Goal: Use online tool/utility

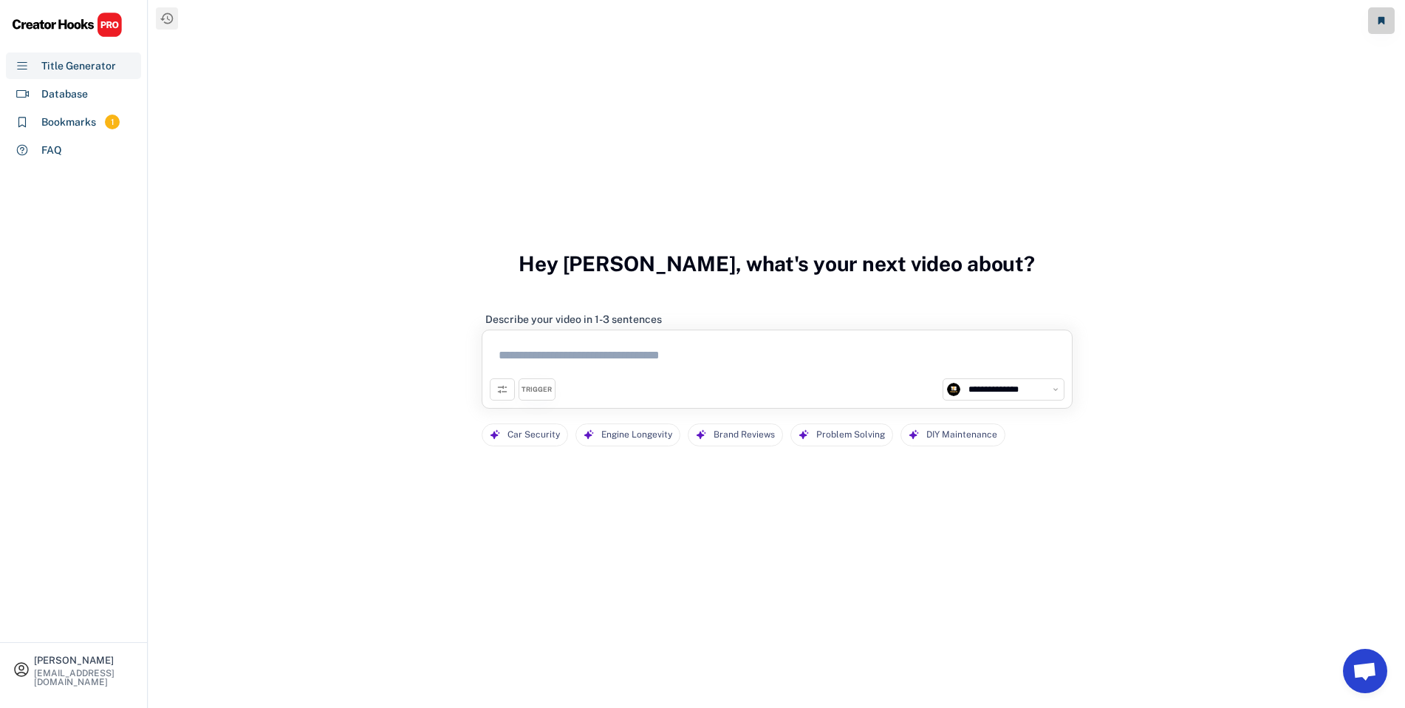
select select "**********"
click at [641, 365] on textarea at bounding box center [777, 358] width 575 height 41
paste textarea "**********"
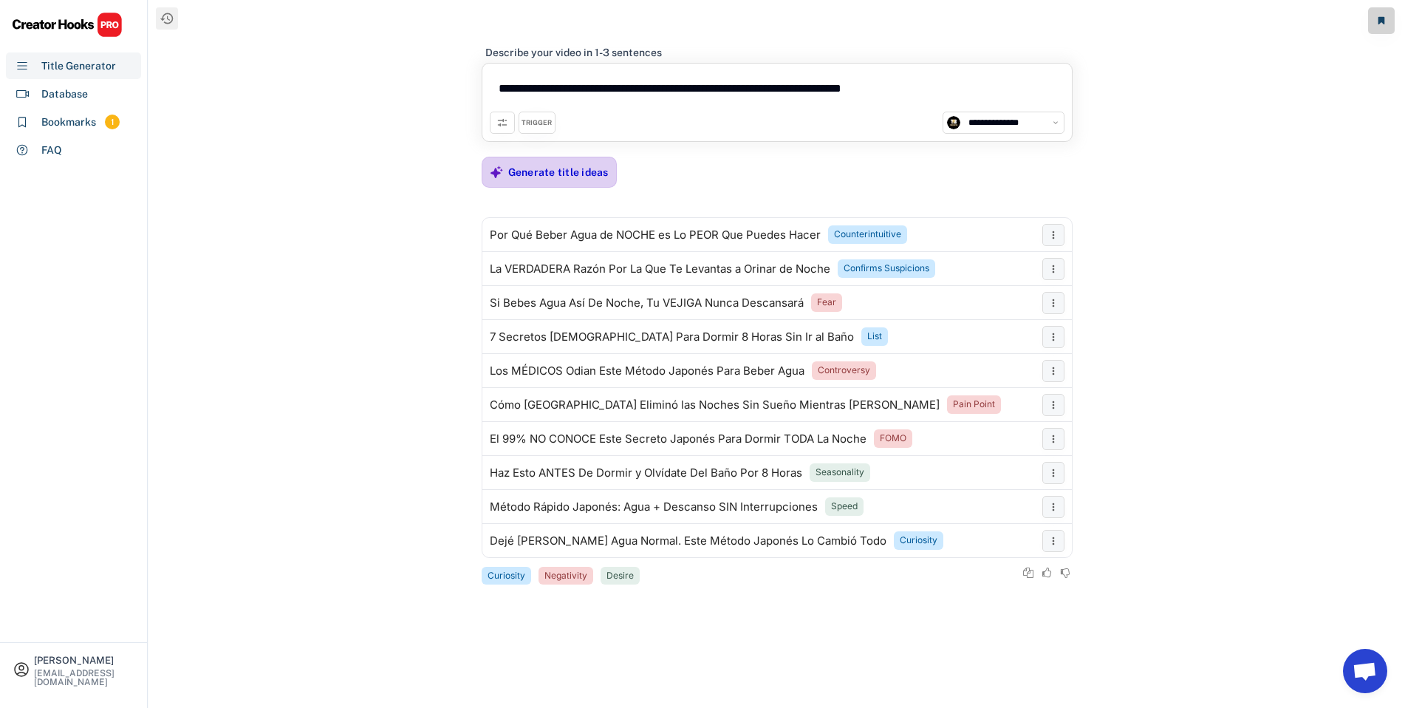
click at [594, 180] on div "Generate title ideas" at bounding box center [558, 172] width 100 height 30
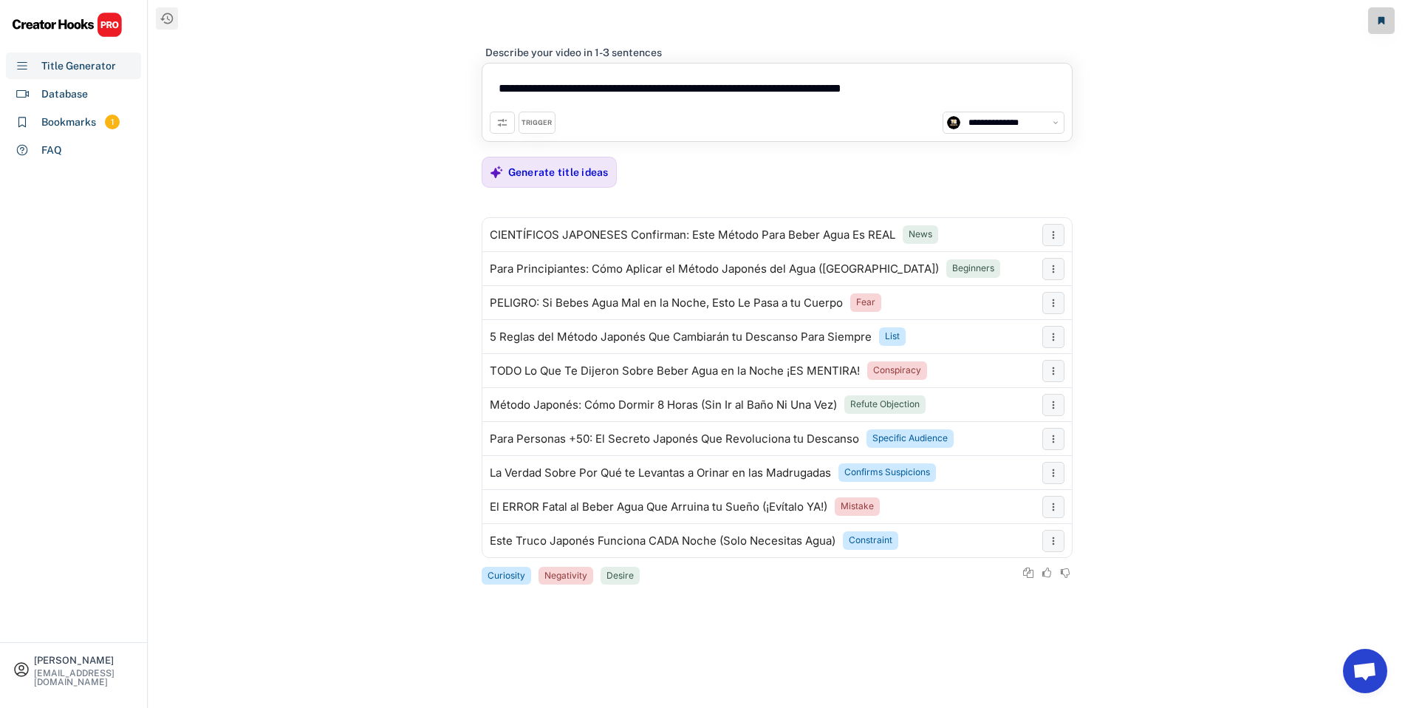
click at [629, 92] on textarea "**********" at bounding box center [777, 91] width 575 height 41
paste textarea
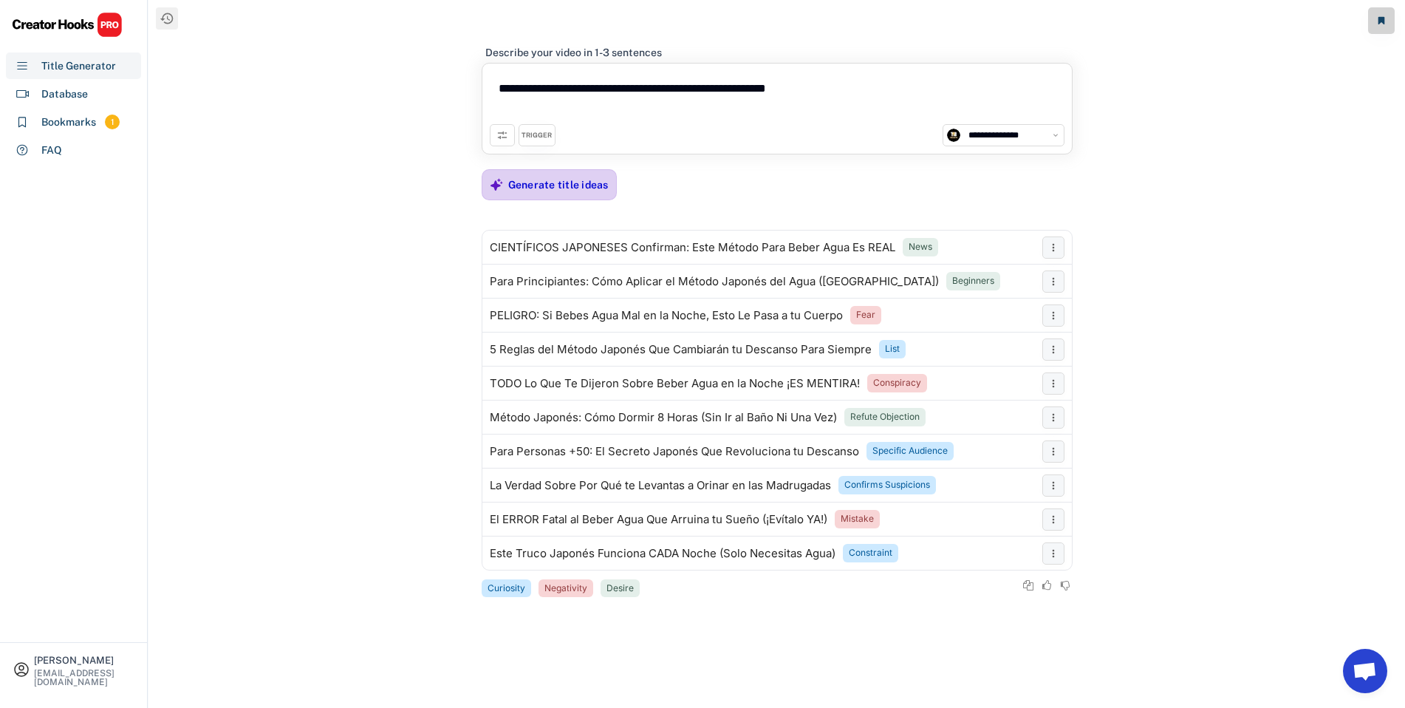
type textarea "**********"
click at [567, 193] on div "Generate title ideas" at bounding box center [558, 185] width 100 height 30
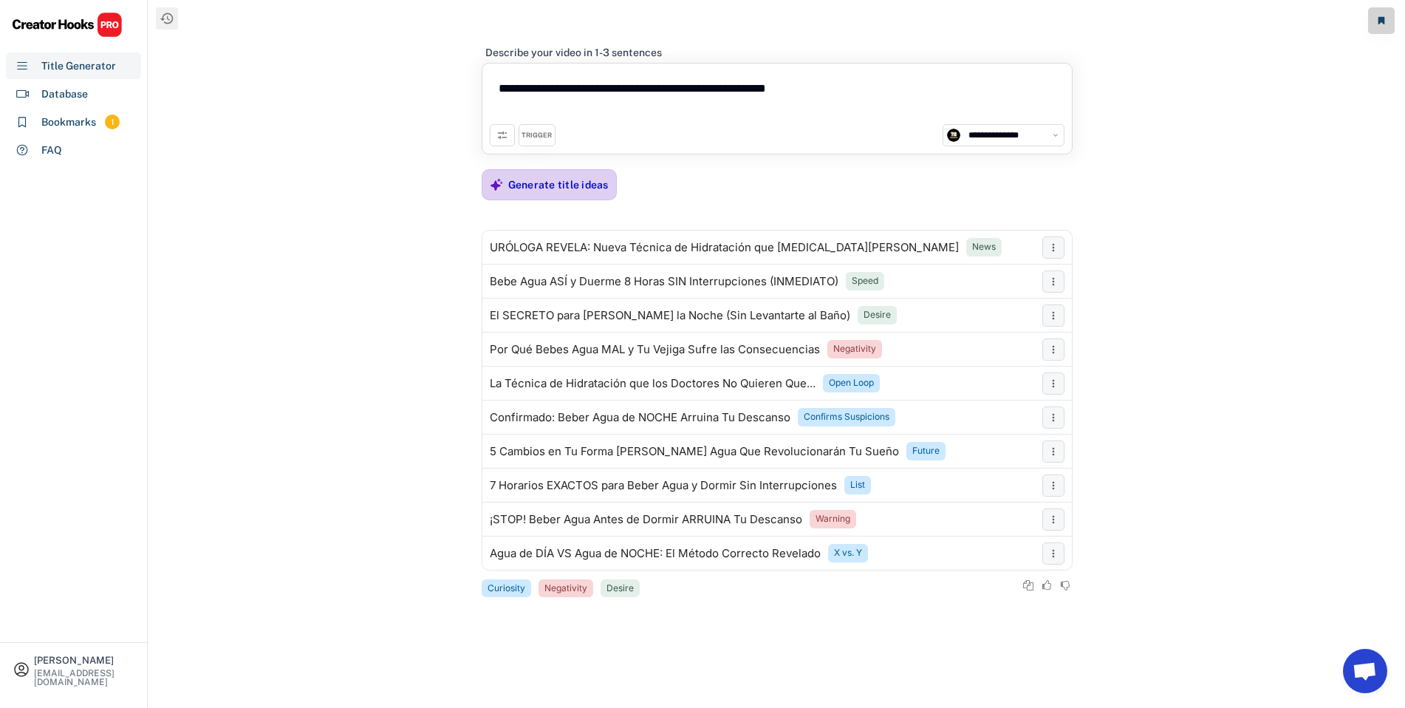
click at [587, 186] on div "Generate title ideas" at bounding box center [558, 184] width 100 height 13
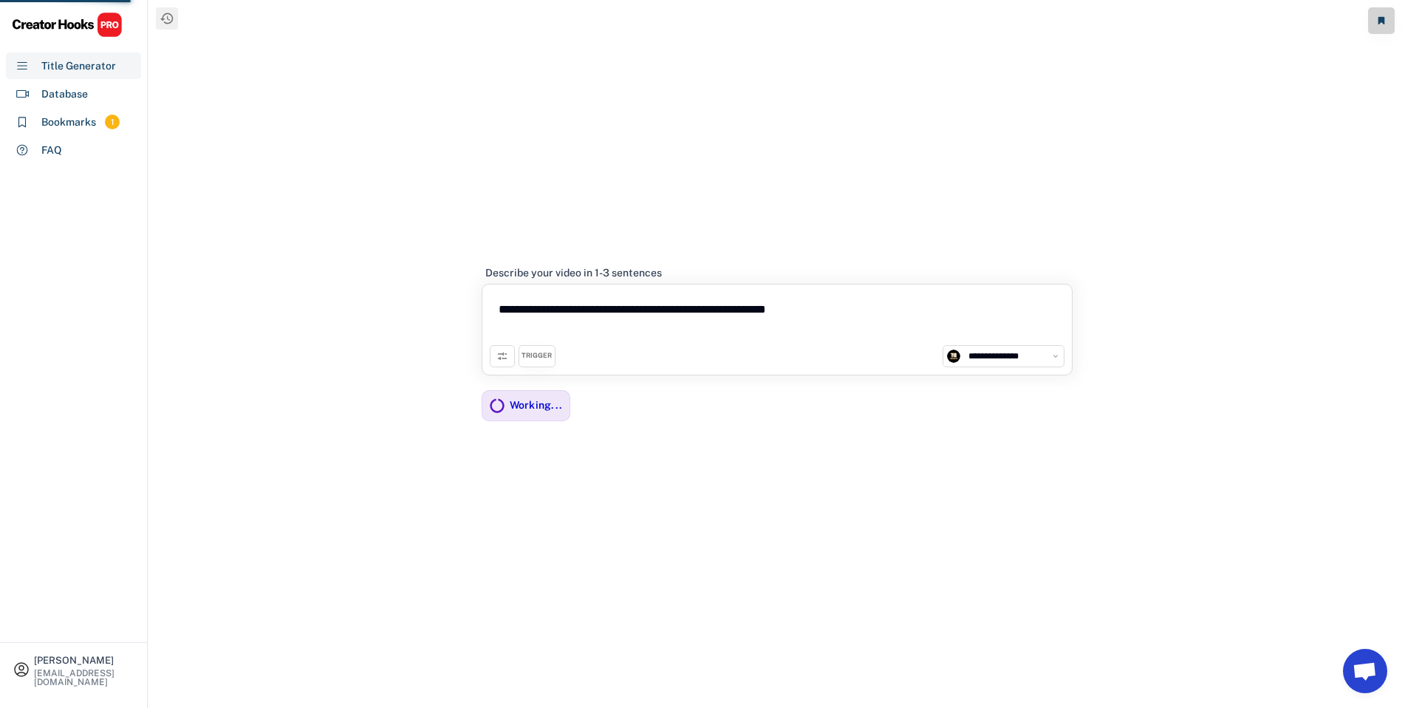
click at [525, 356] on div "TRIGGER" at bounding box center [537, 356] width 30 height 10
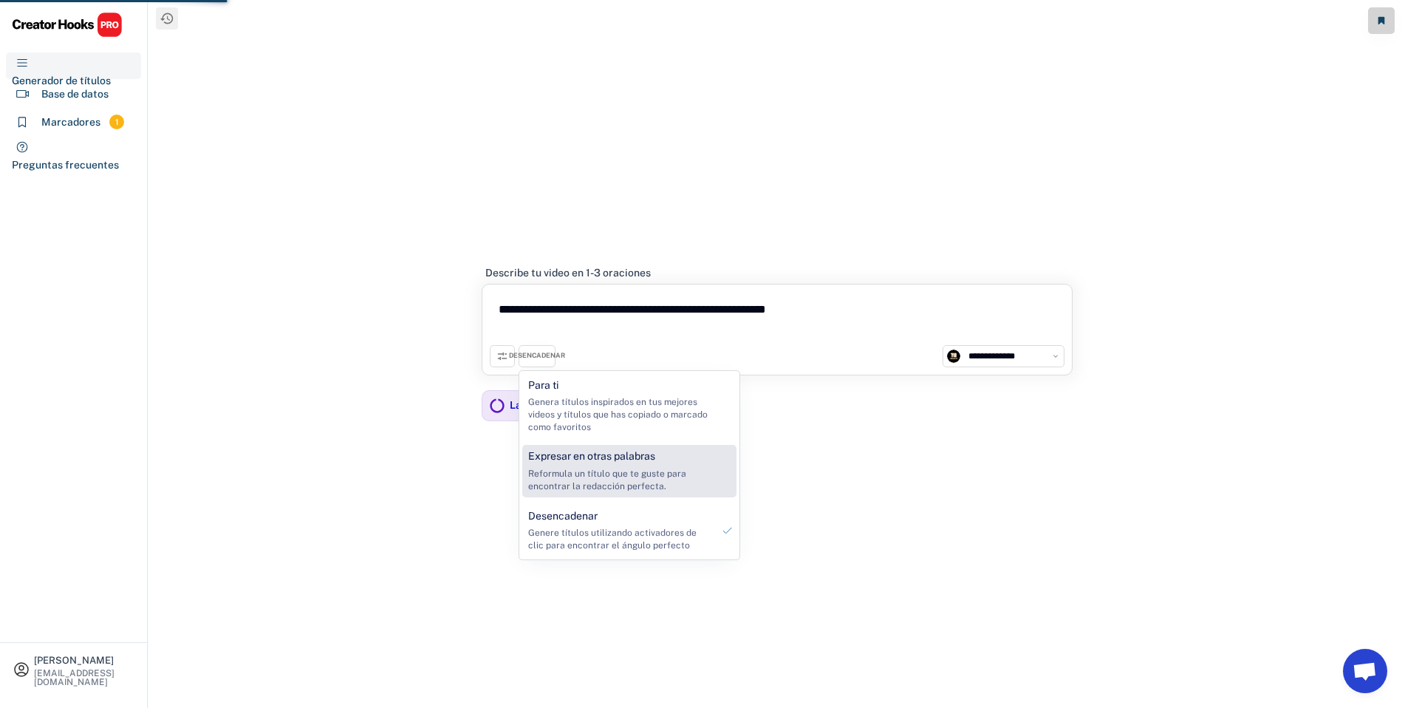
click at [613, 460] on font "Expresar en otras palabras" at bounding box center [591, 456] width 127 height 12
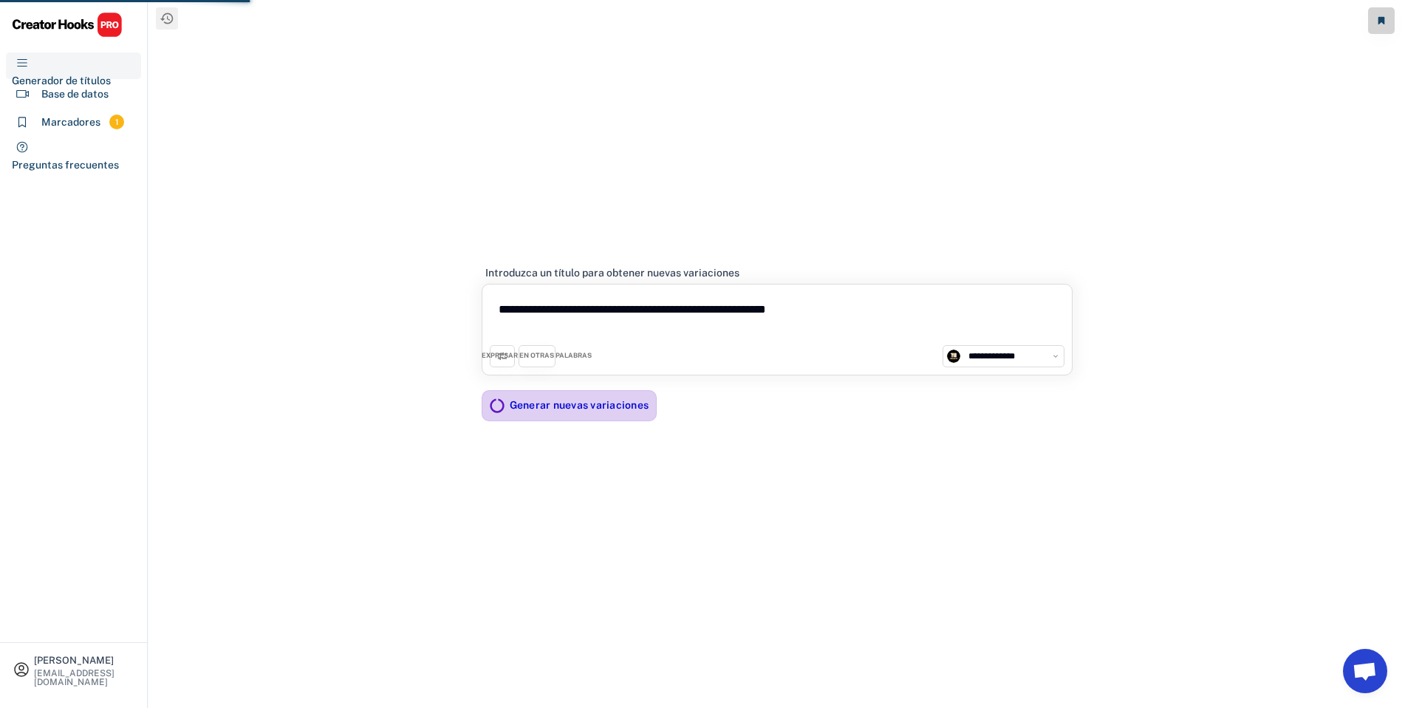
click at [596, 411] on font "Generar nuevas variaciones" at bounding box center [580, 405] width 140 height 12
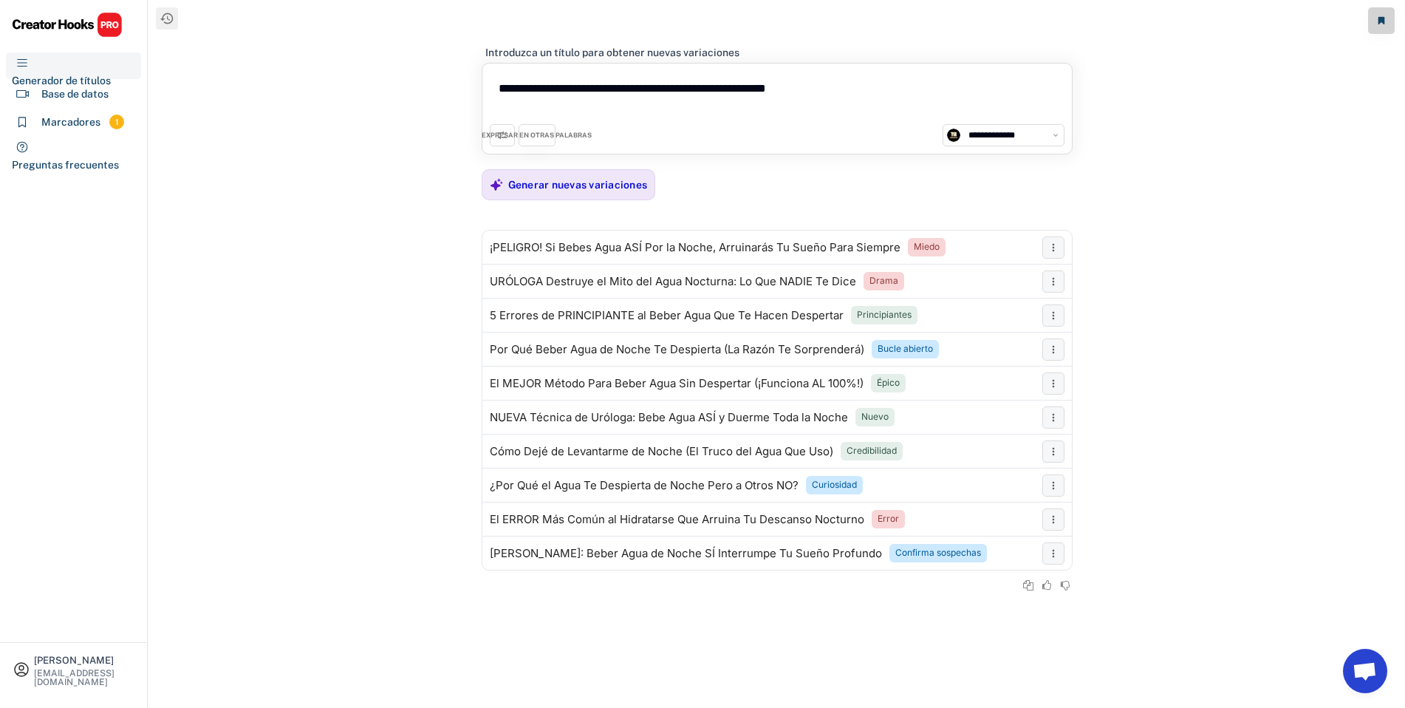
click at [539, 129] on div "EXPRESAR EN OTRAS PALABRAS" at bounding box center [537, 135] width 37 height 22
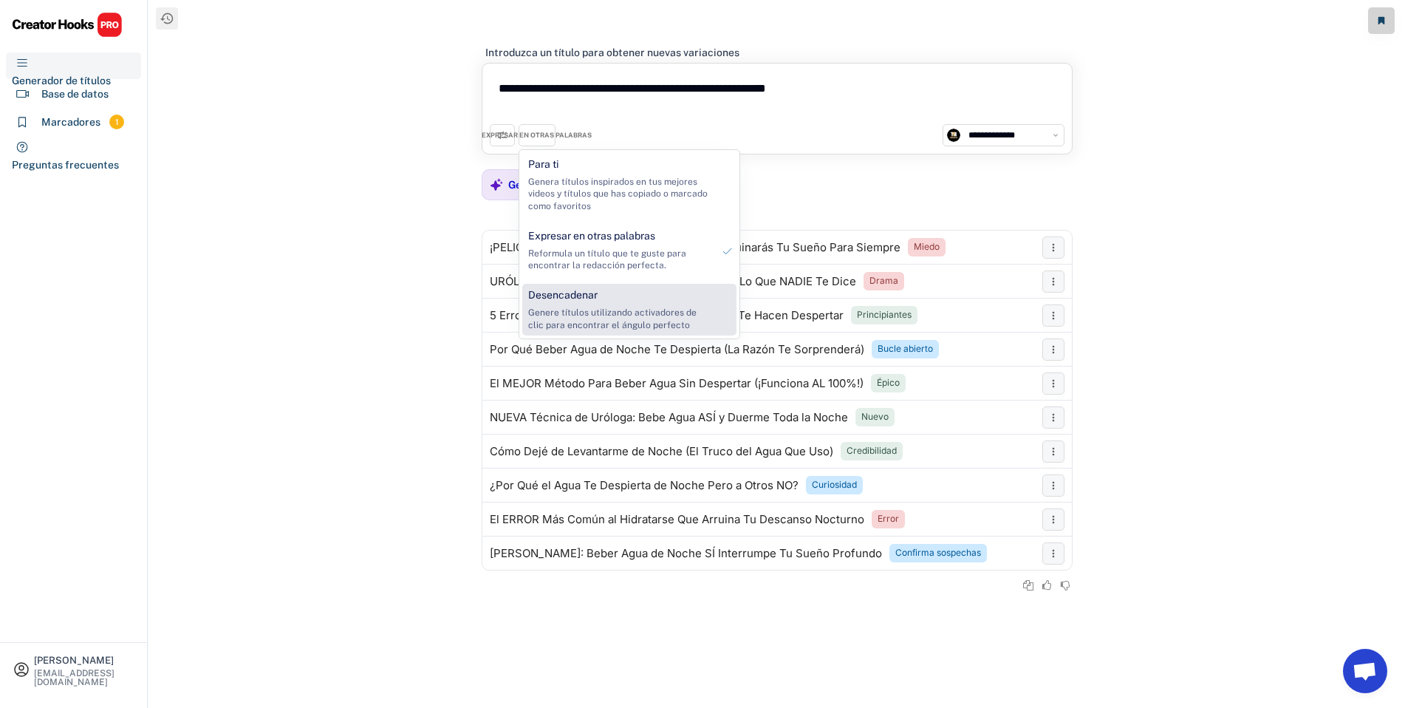
click at [597, 303] on div "Desencadenar Genere títulos utilizando activadores de clic para encontrar el án…" at bounding box center [620, 310] width 196 height 52
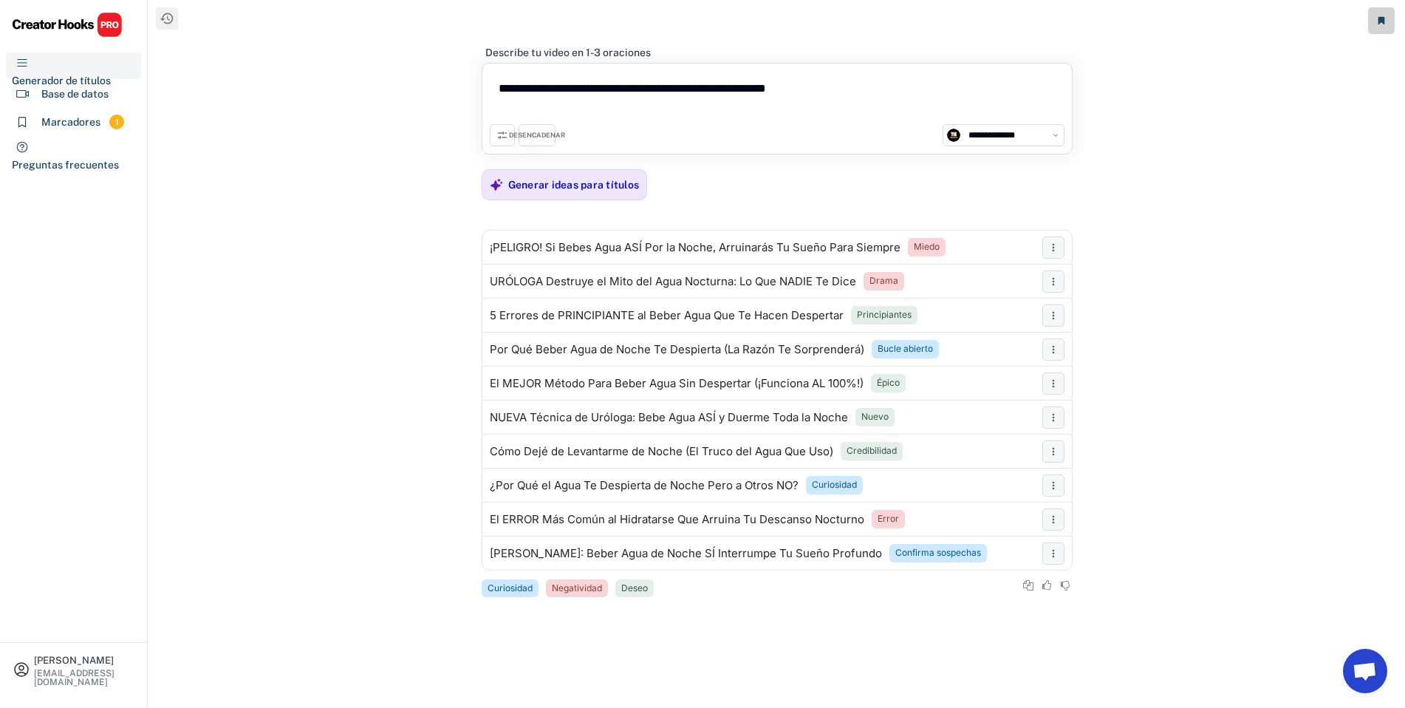
click at [553, 136] on font "DESENCADENAR" at bounding box center [537, 135] width 56 height 8
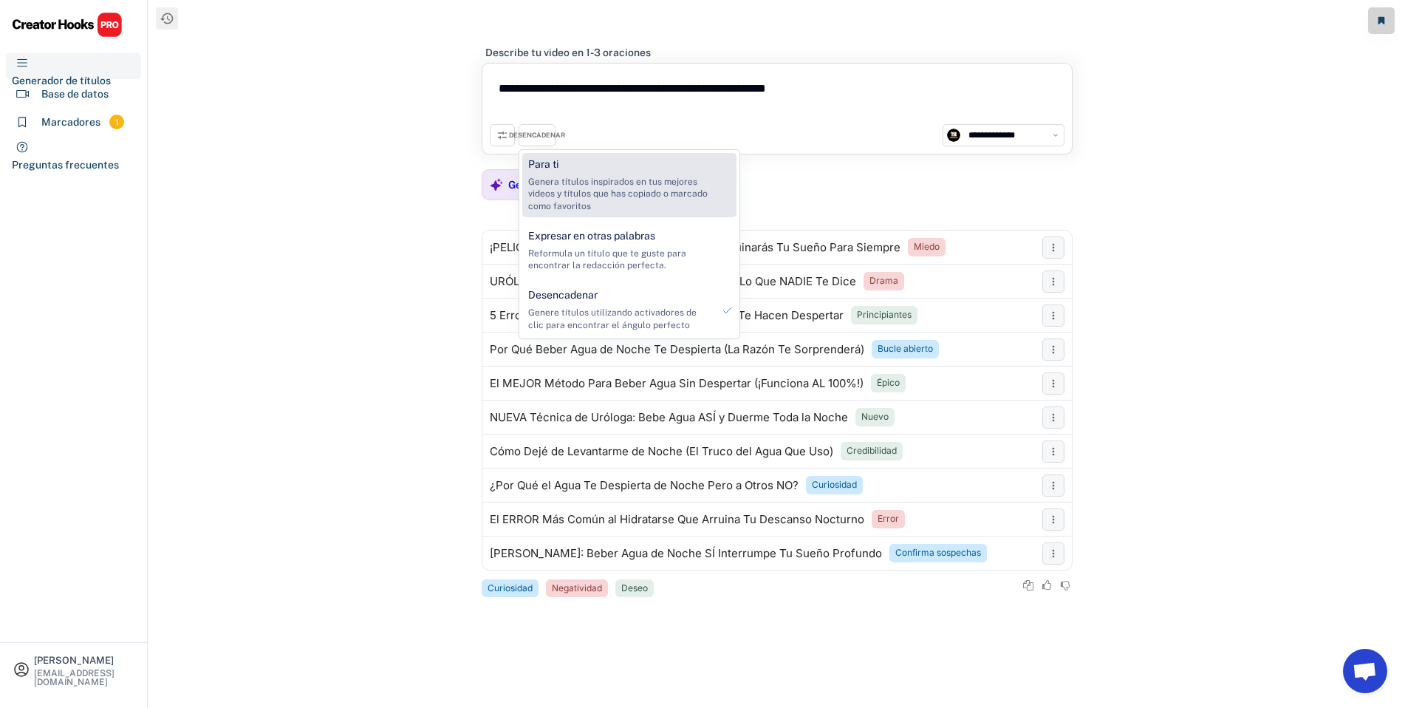
click at [587, 184] on font "Genera títulos inspirados en tus mejores videos y títulos que has copiado o mar…" at bounding box center [619, 194] width 182 height 35
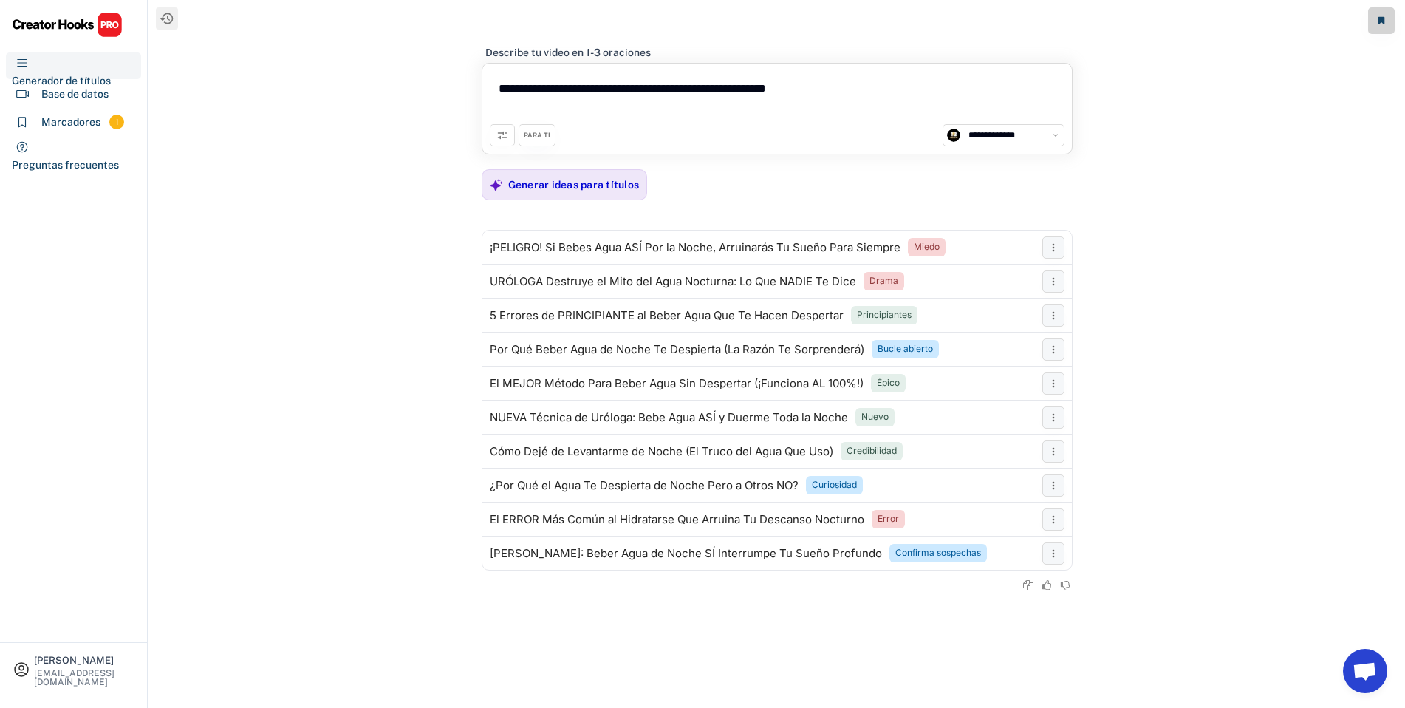
click at [539, 137] on font "PARA TI" at bounding box center [537, 135] width 27 height 8
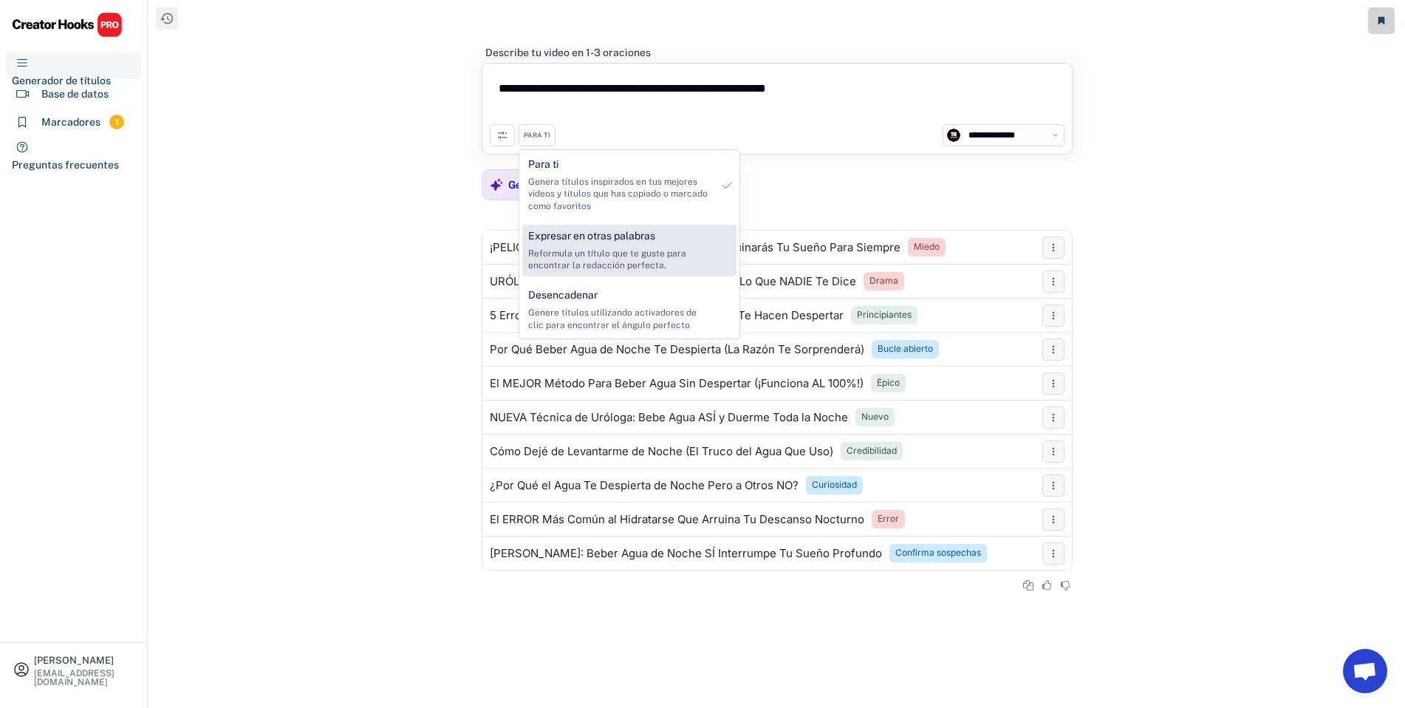
click at [578, 237] on font "Expresar en otras palabras" at bounding box center [591, 236] width 127 height 12
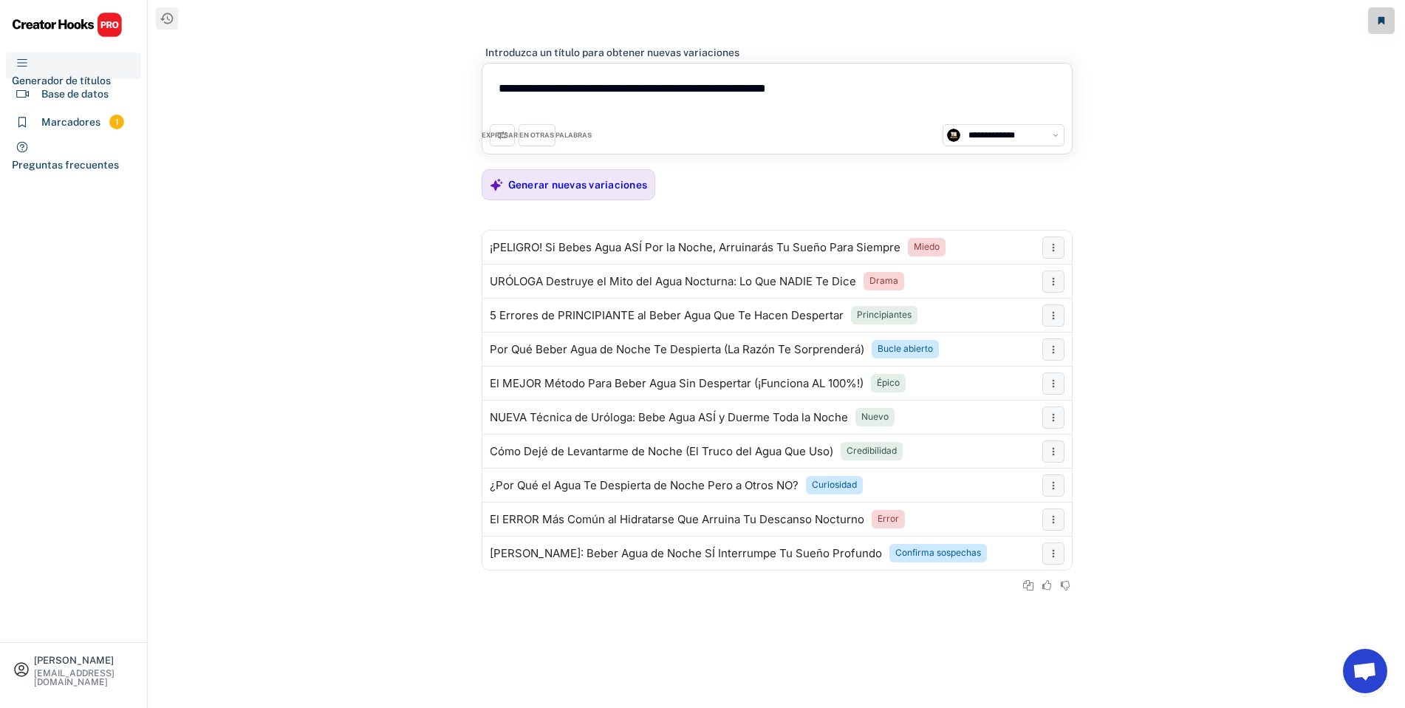
click at [502, 134] on font "EXPRESAR EN OTRAS PALABRAS" at bounding box center [537, 135] width 110 height 8
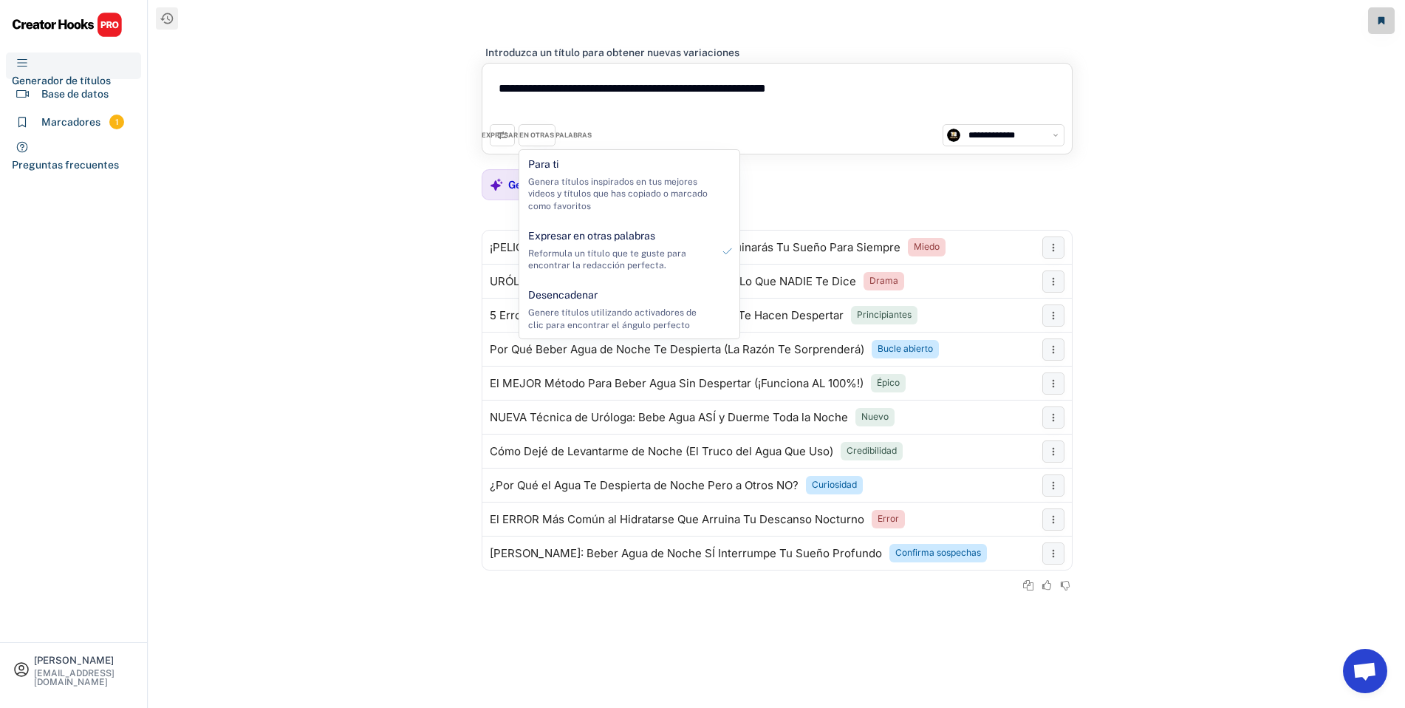
click at [502, 134] on font "EXPRESAR EN OTRAS PALABRAS" at bounding box center [537, 135] width 110 height 8
click at [571, 132] on font "EXPRESAR EN OTRAS PALABRAS" at bounding box center [537, 135] width 110 height 8
click at [547, 135] on font "EXPRESAR EN OTRAS PALABRAS" at bounding box center [537, 135] width 110 height 8
click at [425, 211] on div "**********" at bounding box center [777, 354] width 1257 height 708
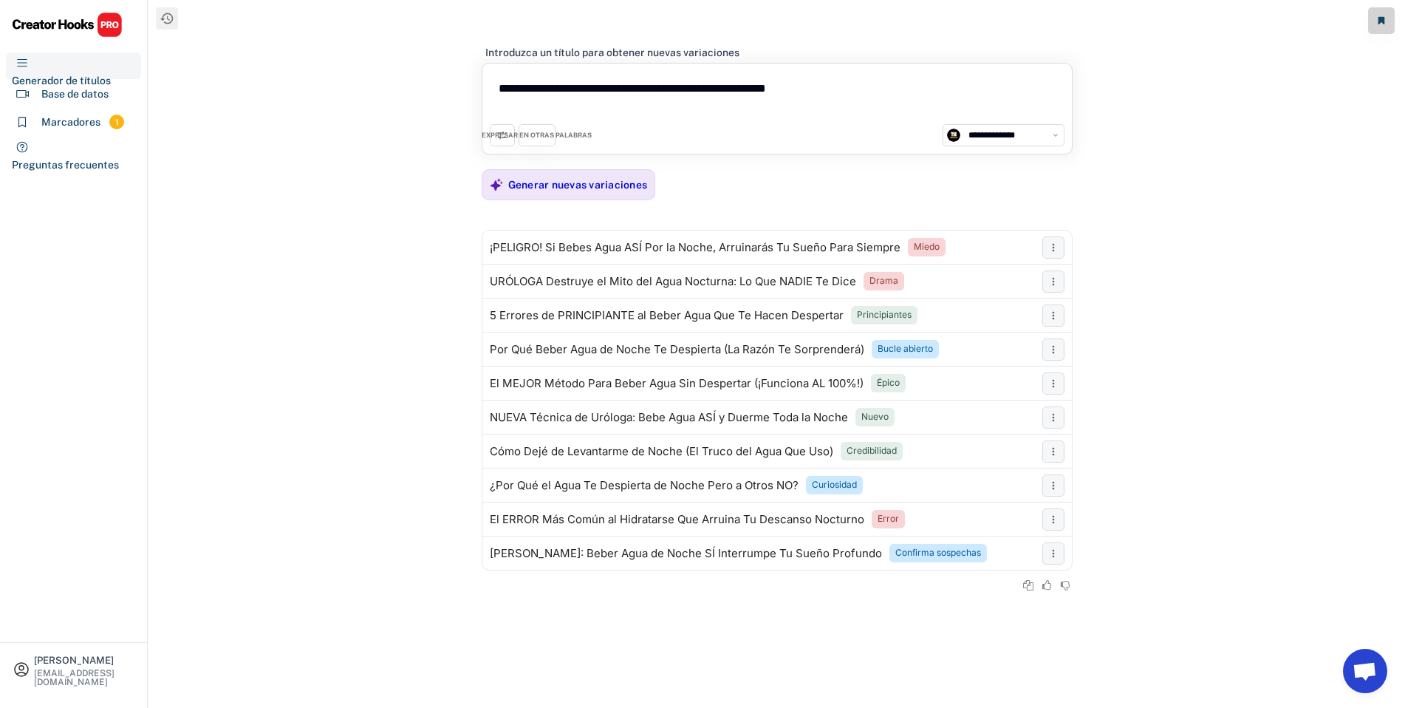
click at [534, 136] on font "EXPRESAR EN OTRAS PALABRAS" at bounding box center [537, 135] width 110 height 8
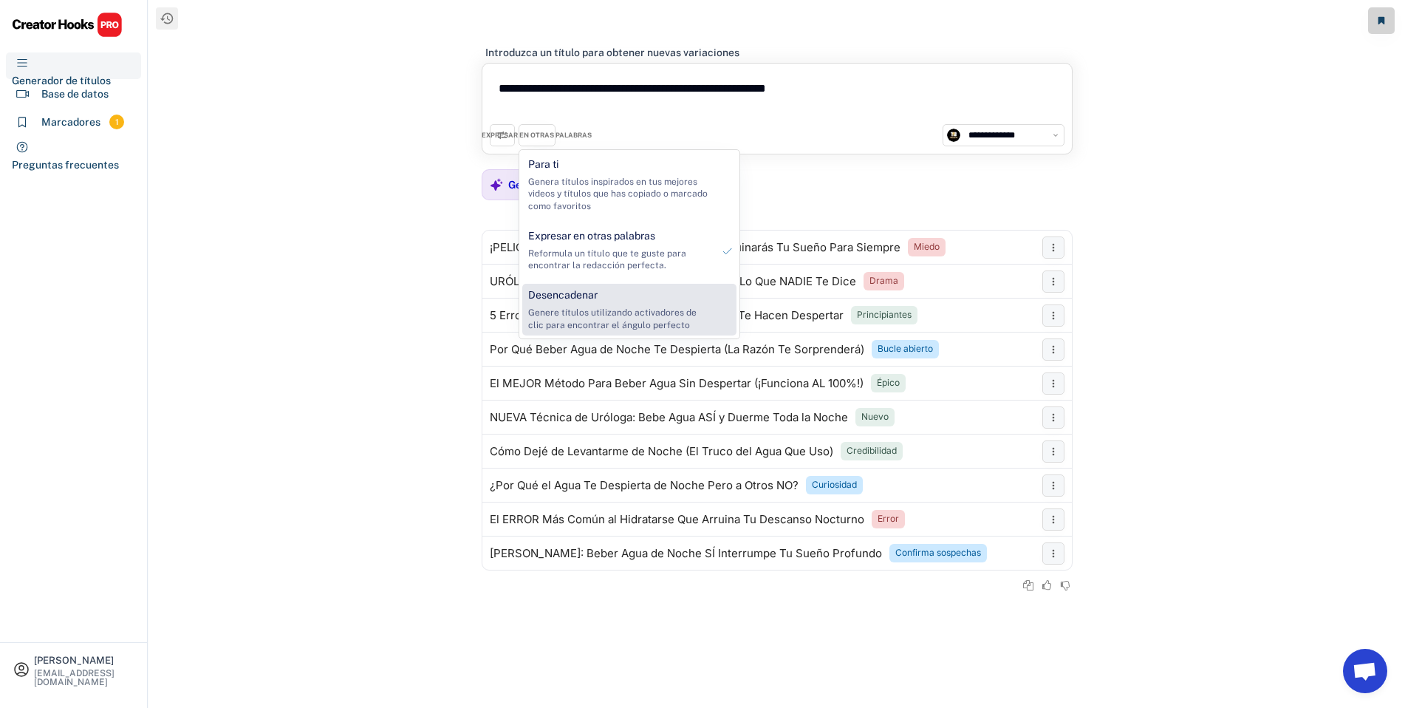
click at [589, 298] on font "Desencadenar" at bounding box center [562, 295] width 69 height 12
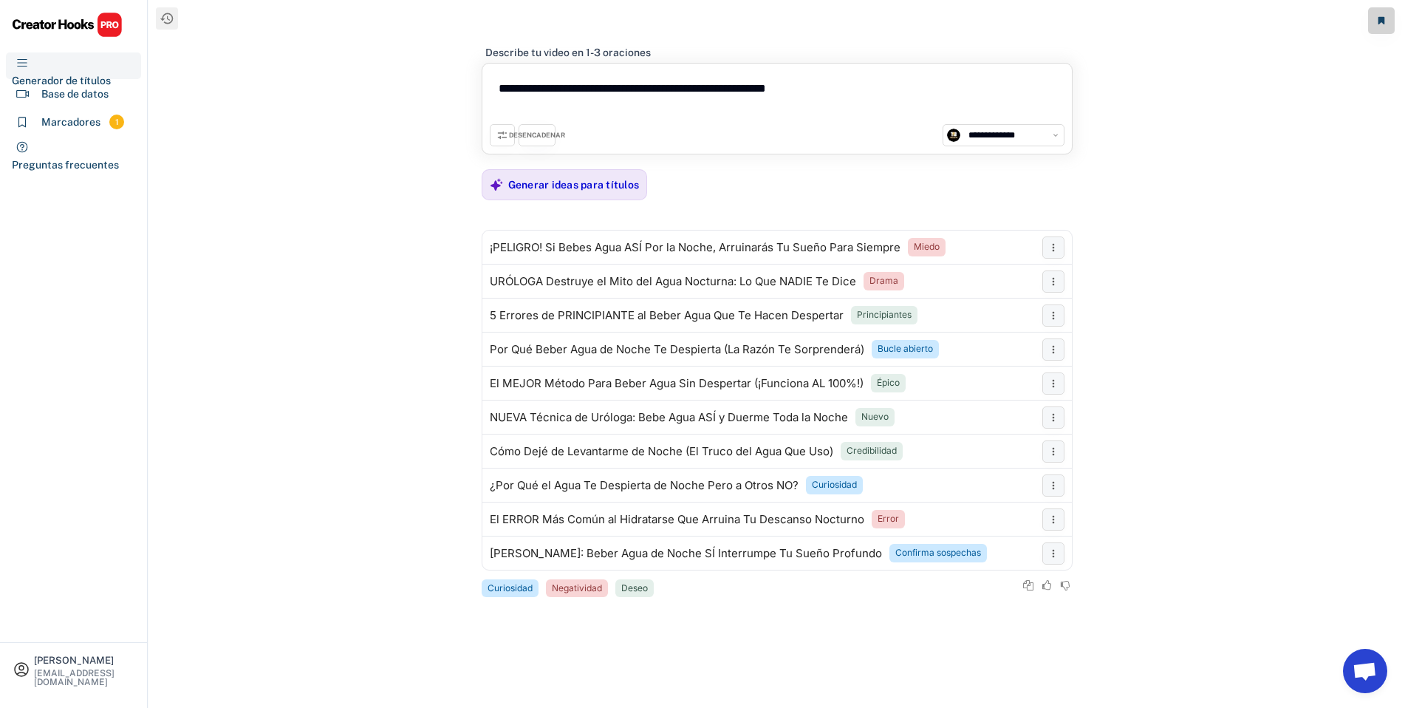
click at [523, 132] on font "DESENCADENAR" at bounding box center [537, 135] width 56 height 8
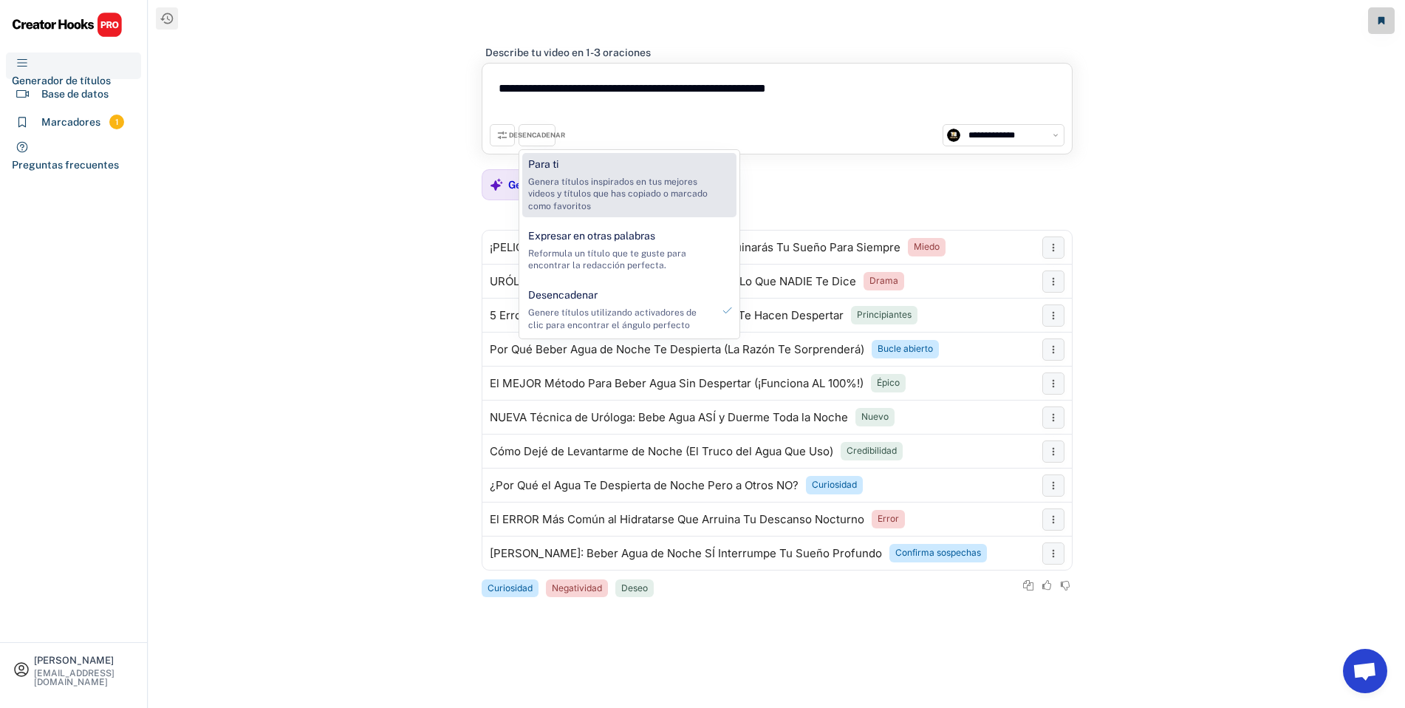
click at [550, 171] on div "Para ti" at bounding box center [543, 164] width 30 height 15
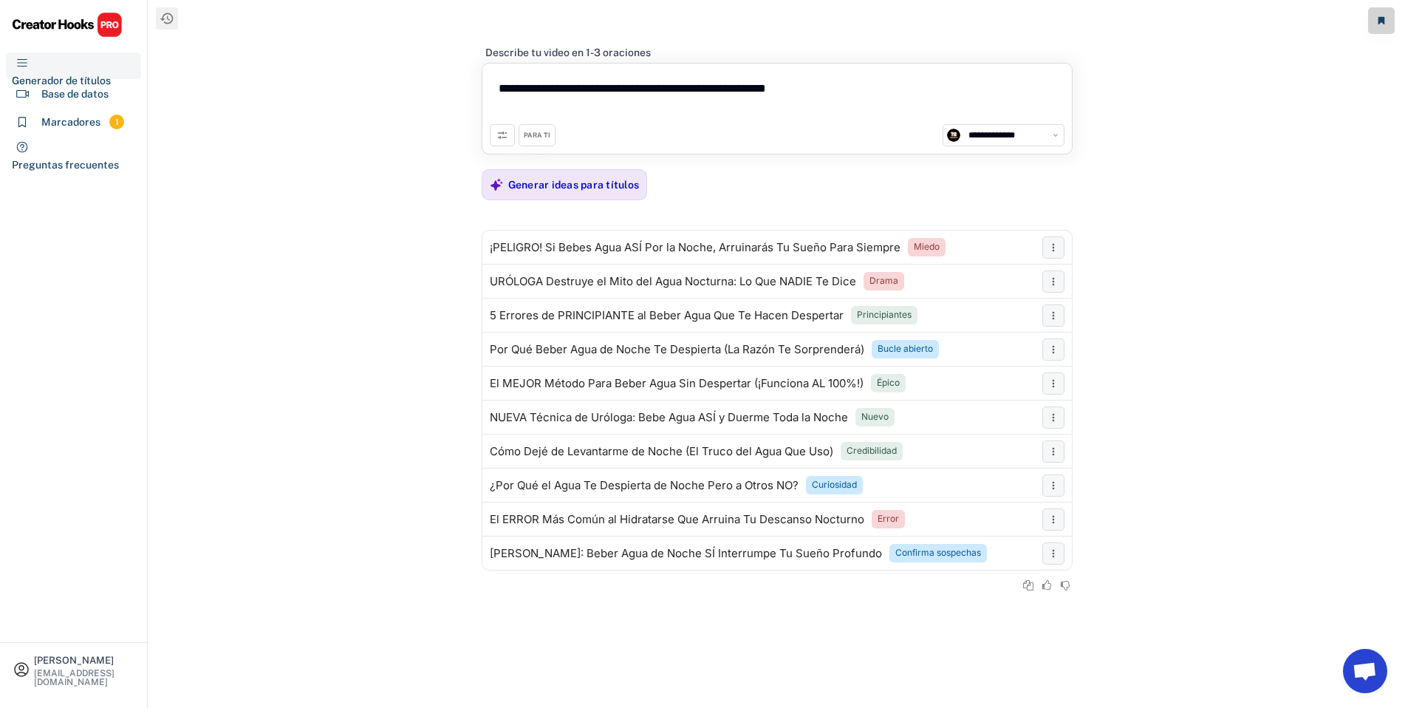
click at [501, 132] on icon at bounding box center [503, 135] width 12 height 12
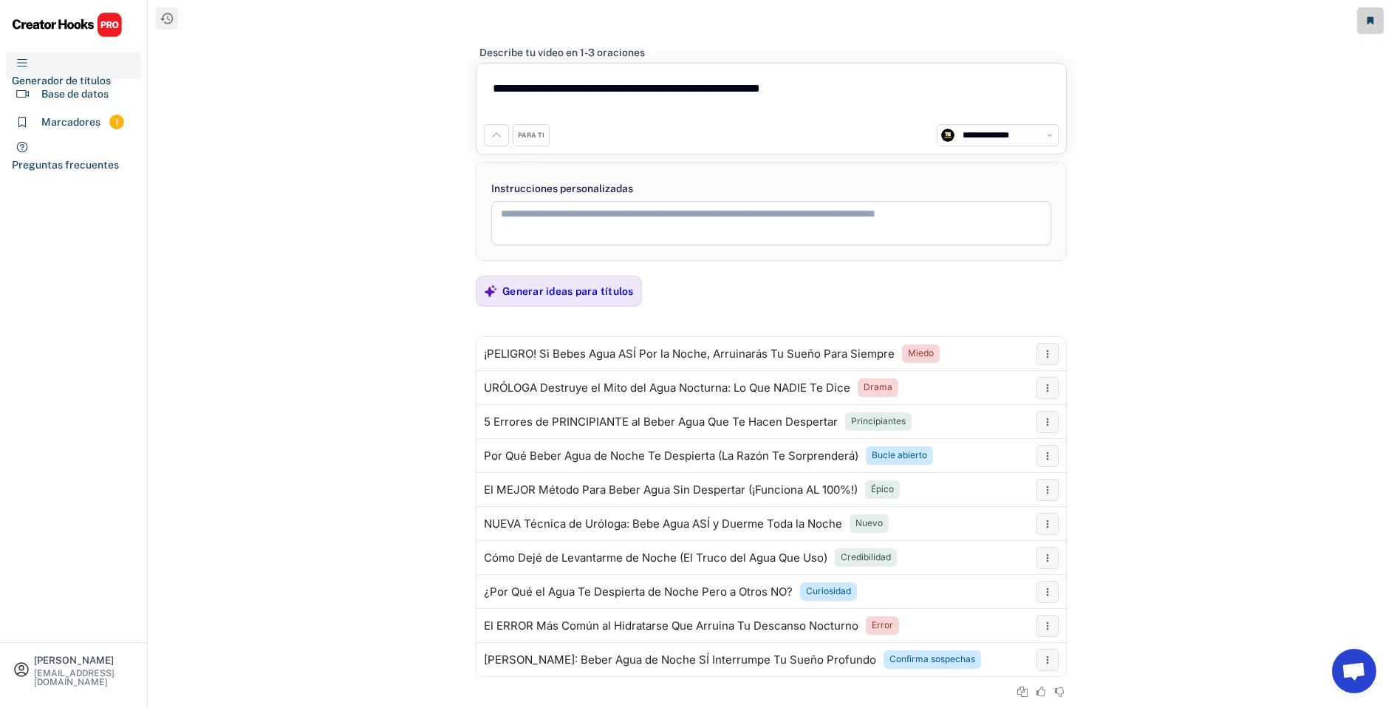
click at [519, 134] on font "PARA TI" at bounding box center [531, 135] width 27 height 8
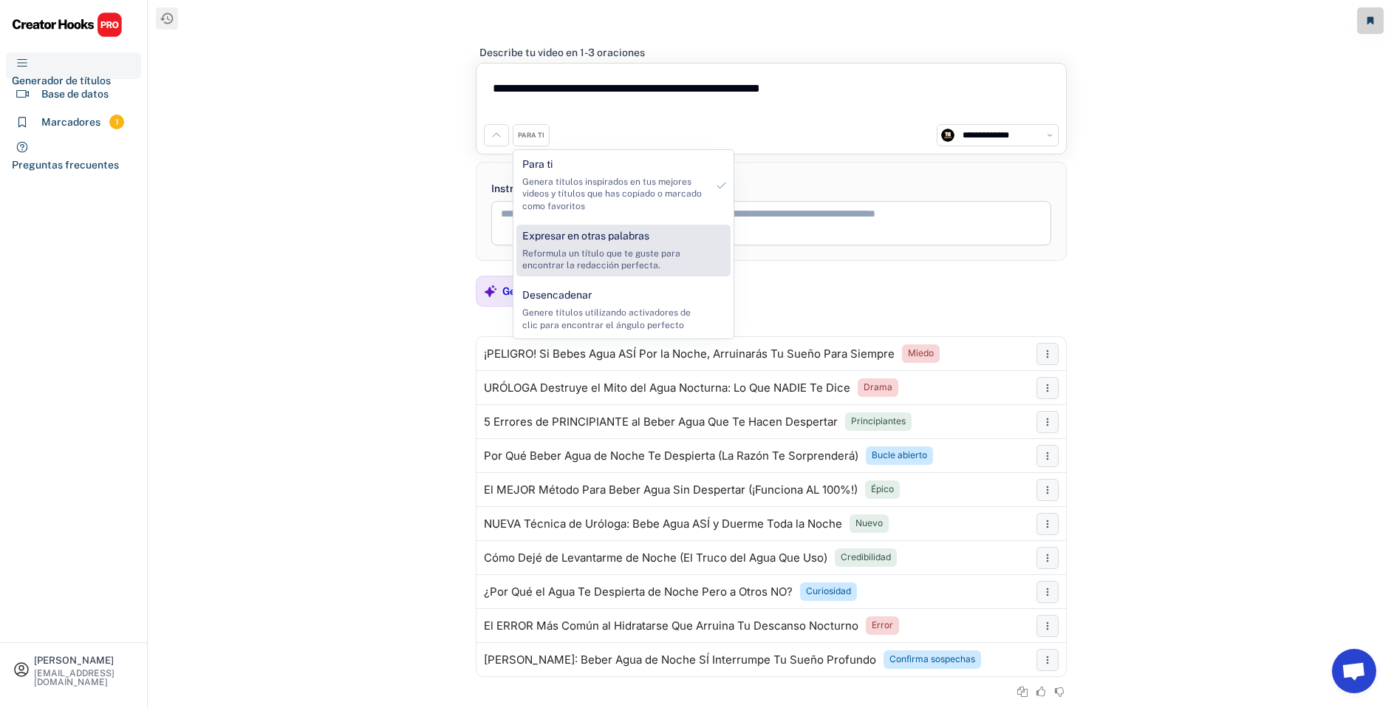
click at [576, 248] on font "Reformula un título que te guste para encontrar la redacción perfecta." at bounding box center [602, 259] width 160 height 23
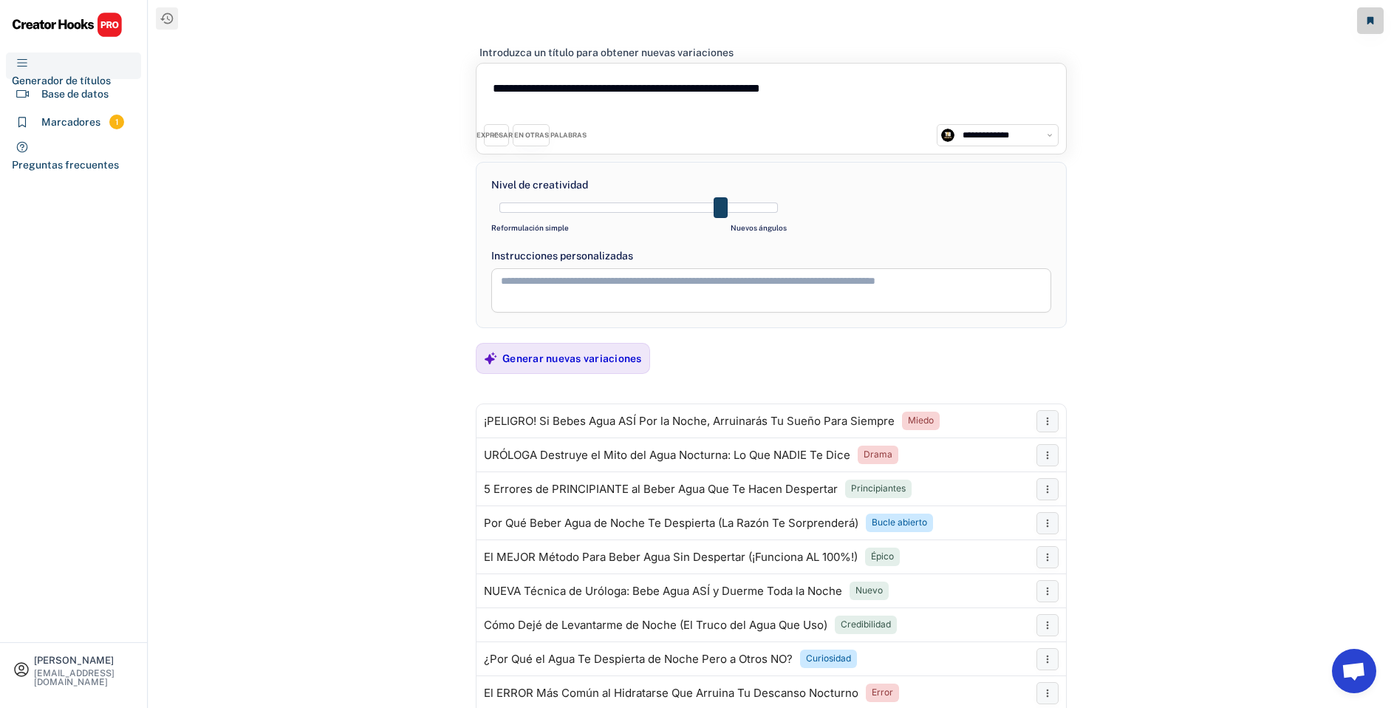
drag, startPoint x: 681, startPoint y: 208, endPoint x: 701, endPoint y: 211, distance: 20.1
click at [701, 211] on div at bounding box center [639, 207] width 279 height 10
click at [633, 365] on div "Generar nuevas variaciones" at bounding box center [572, 358] width 140 height 13
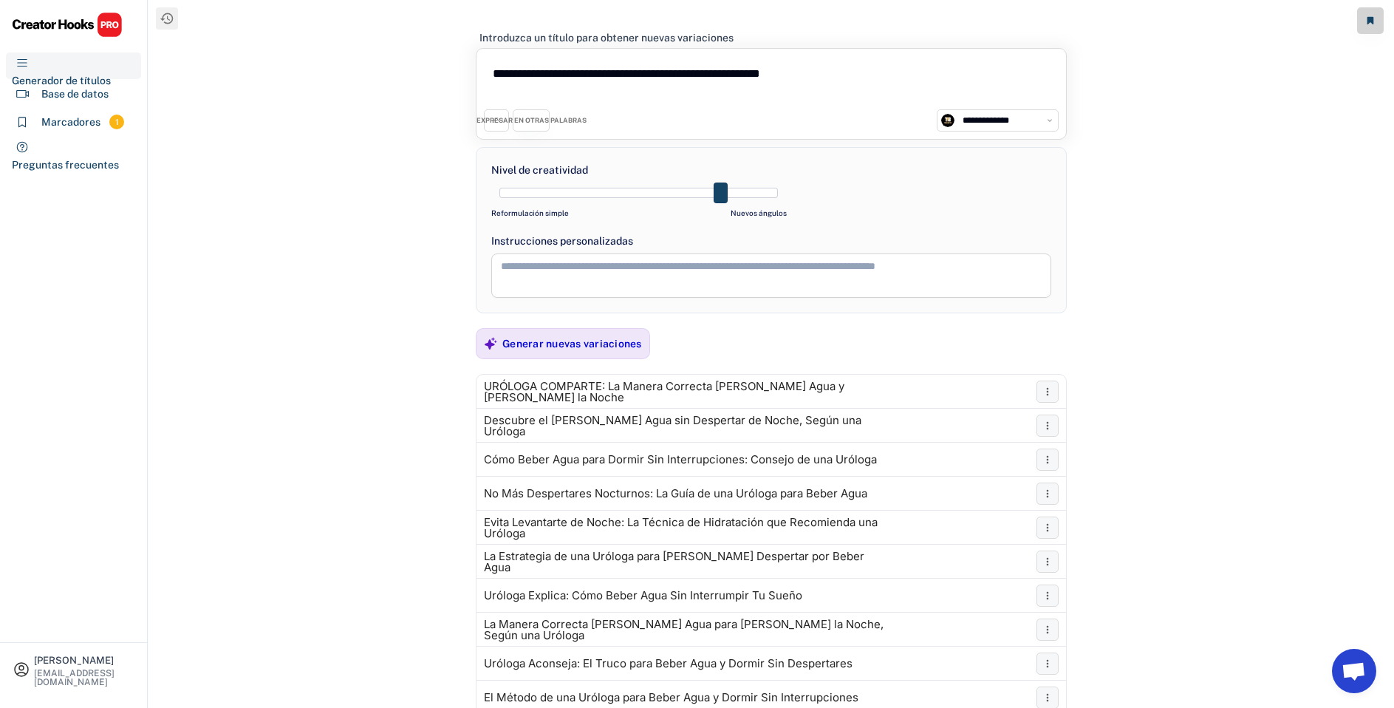
scroll to position [74, 0]
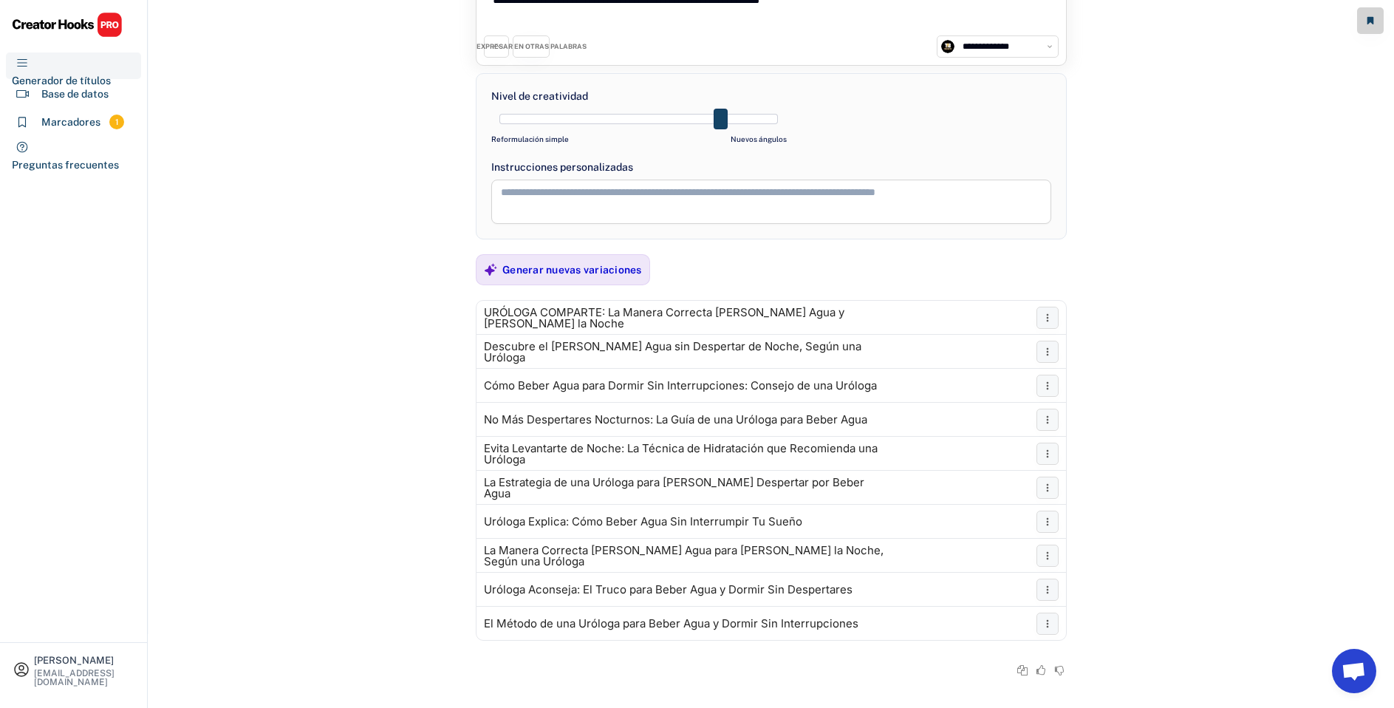
drag, startPoint x: 758, startPoint y: 124, endPoint x: 772, endPoint y: 124, distance: 14.0
click at [772, 124] on div at bounding box center [639, 119] width 296 height 22
drag, startPoint x: 766, startPoint y: 117, endPoint x: 781, endPoint y: 123, distance: 15.7
click at [778, 122] on div at bounding box center [639, 119] width 279 height 10
click at [574, 272] on font "Generar nuevas variaciones" at bounding box center [572, 270] width 140 height 12
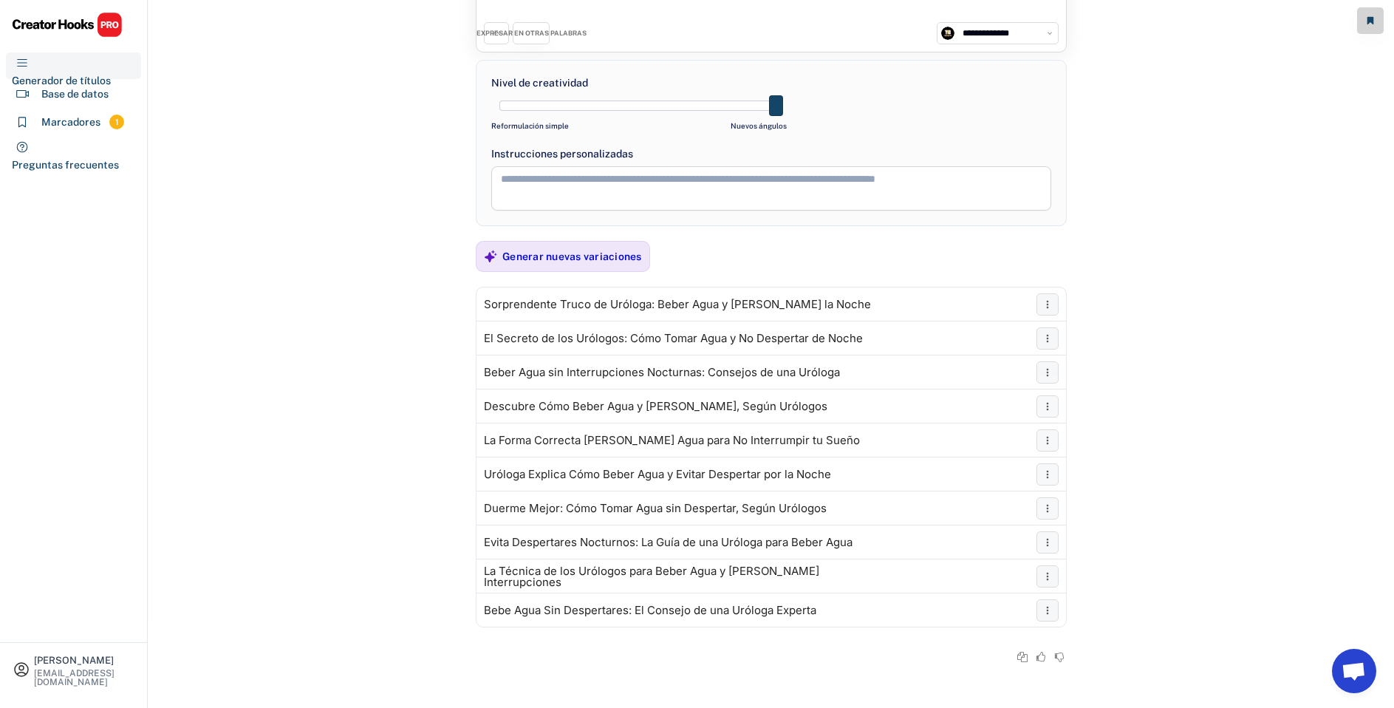
scroll to position [88, 0]
click at [570, 252] on font "Generar nuevas variaciones" at bounding box center [572, 256] width 140 height 12
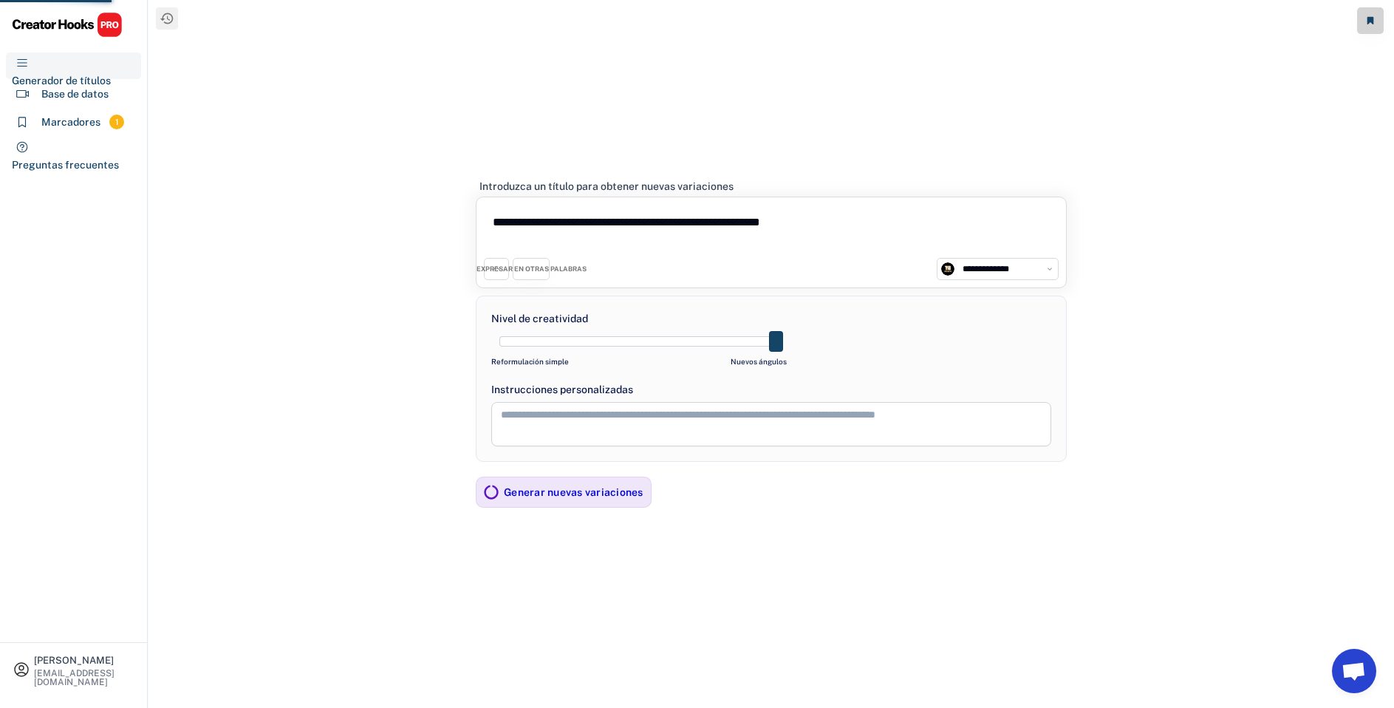
scroll to position [0, 0]
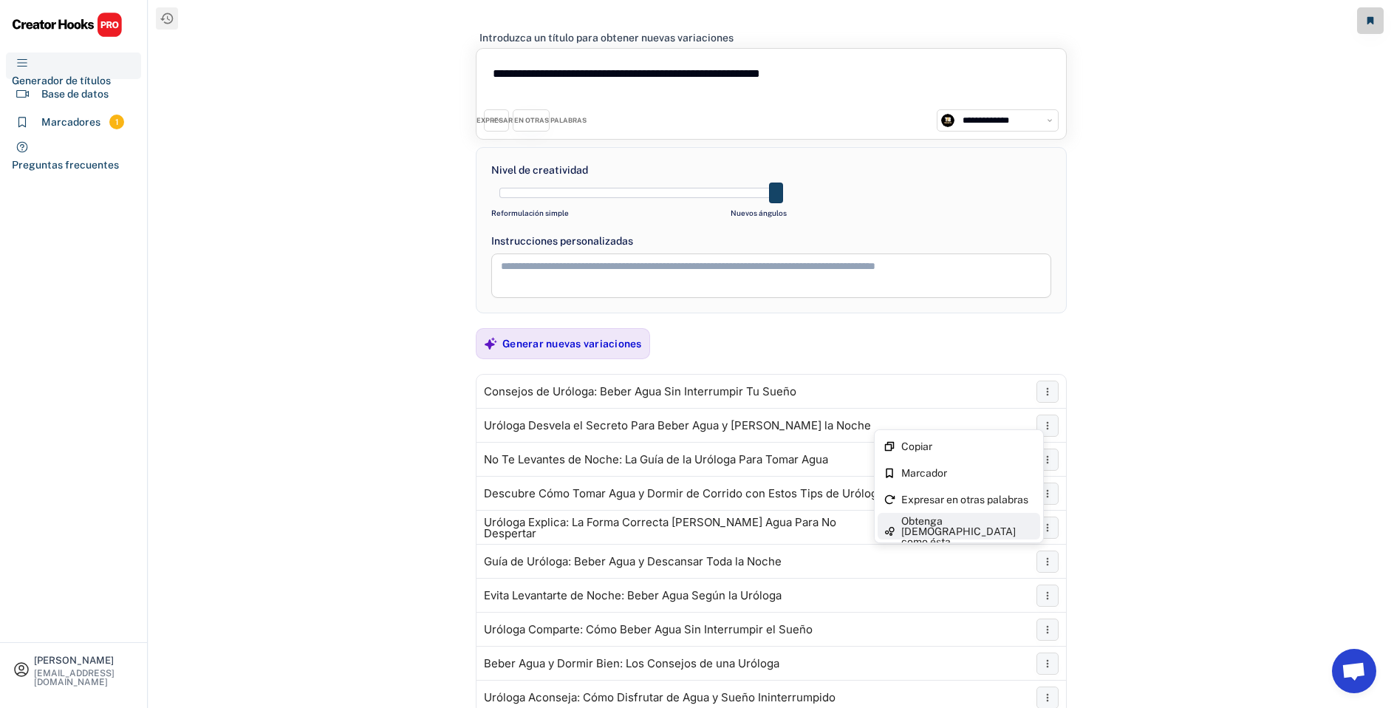
click at [961, 520] on font "Obtenga [DEMOGRAPHIC_DATA] como ésta" at bounding box center [959, 531] width 117 height 33
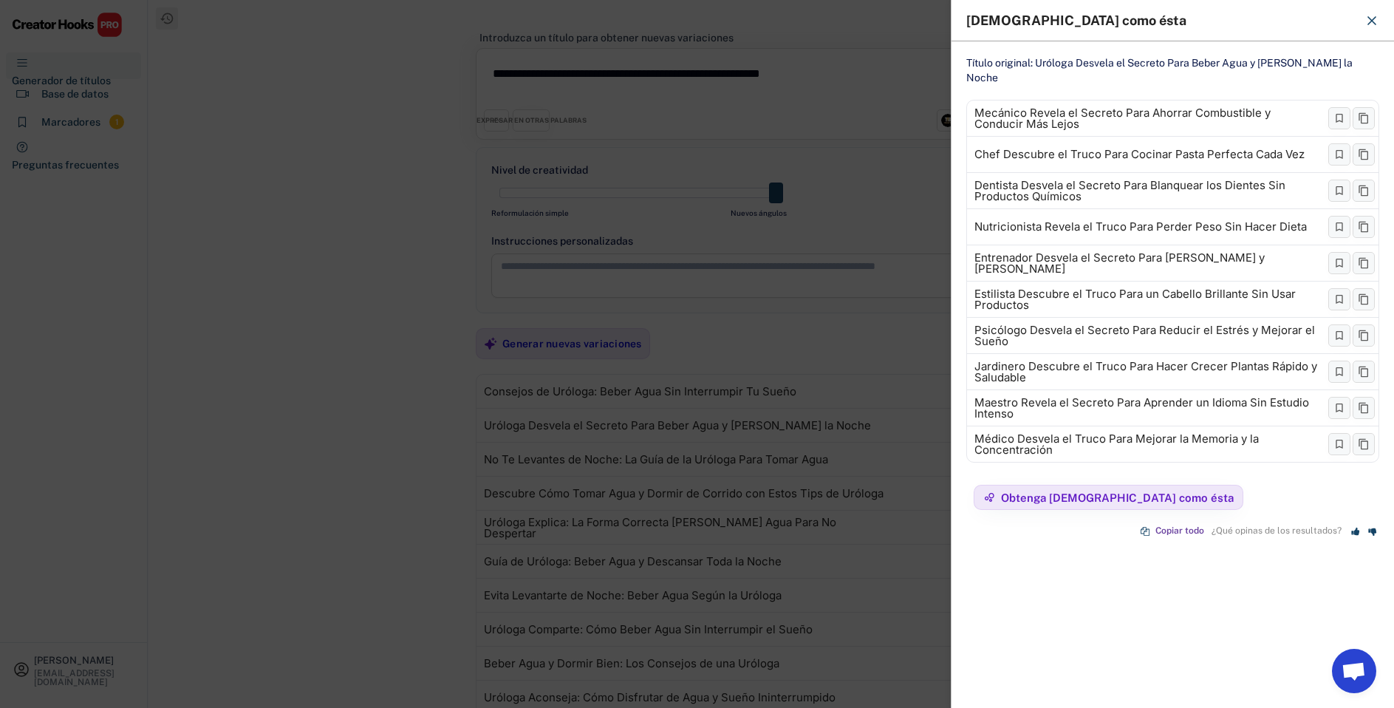
click at [868, 335] on div at bounding box center [697, 354] width 1394 height 708
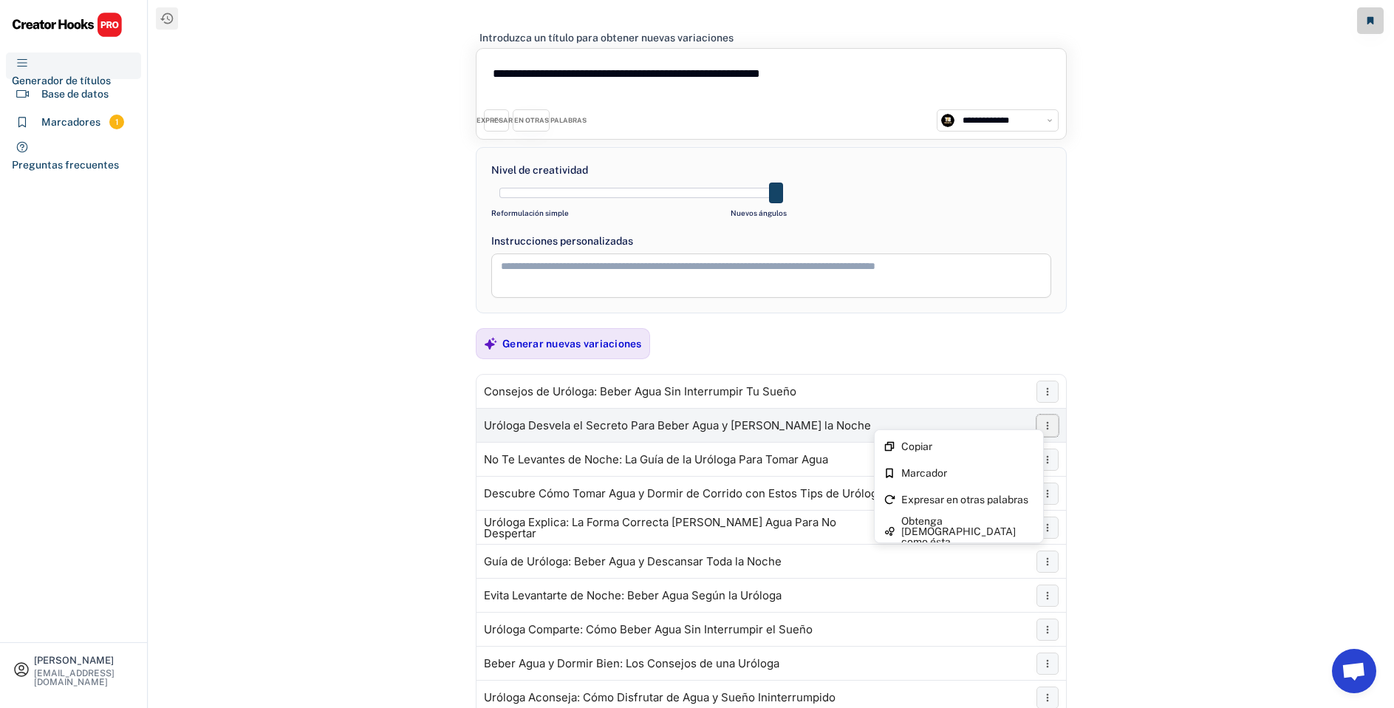
click at [1052, 428] on icon at bounding box center [1048, 426] width 12 height 12
click at [986, 502] on font "Expresar en otras palabras" at bounding box center [964, 500] width 127 height 12
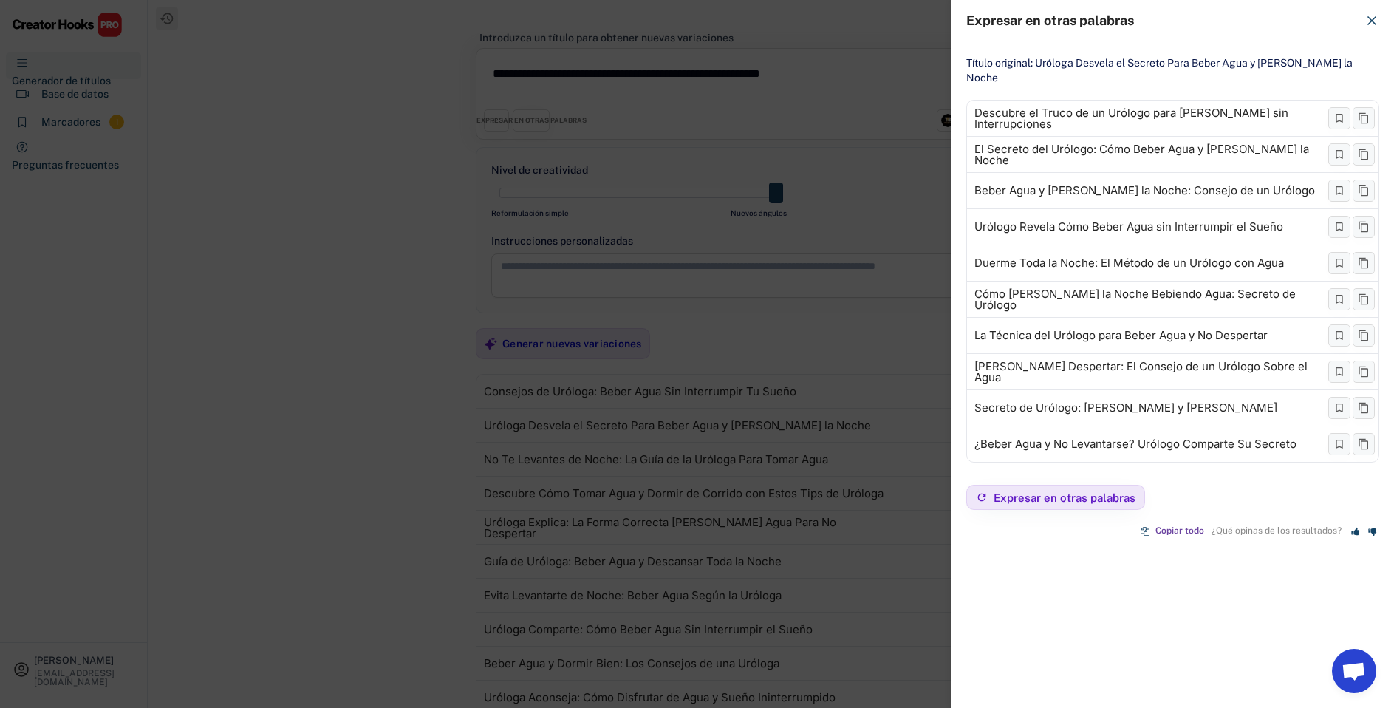
click at [933, 403] on div at bounding box center [697, 354] width 1394 height 708
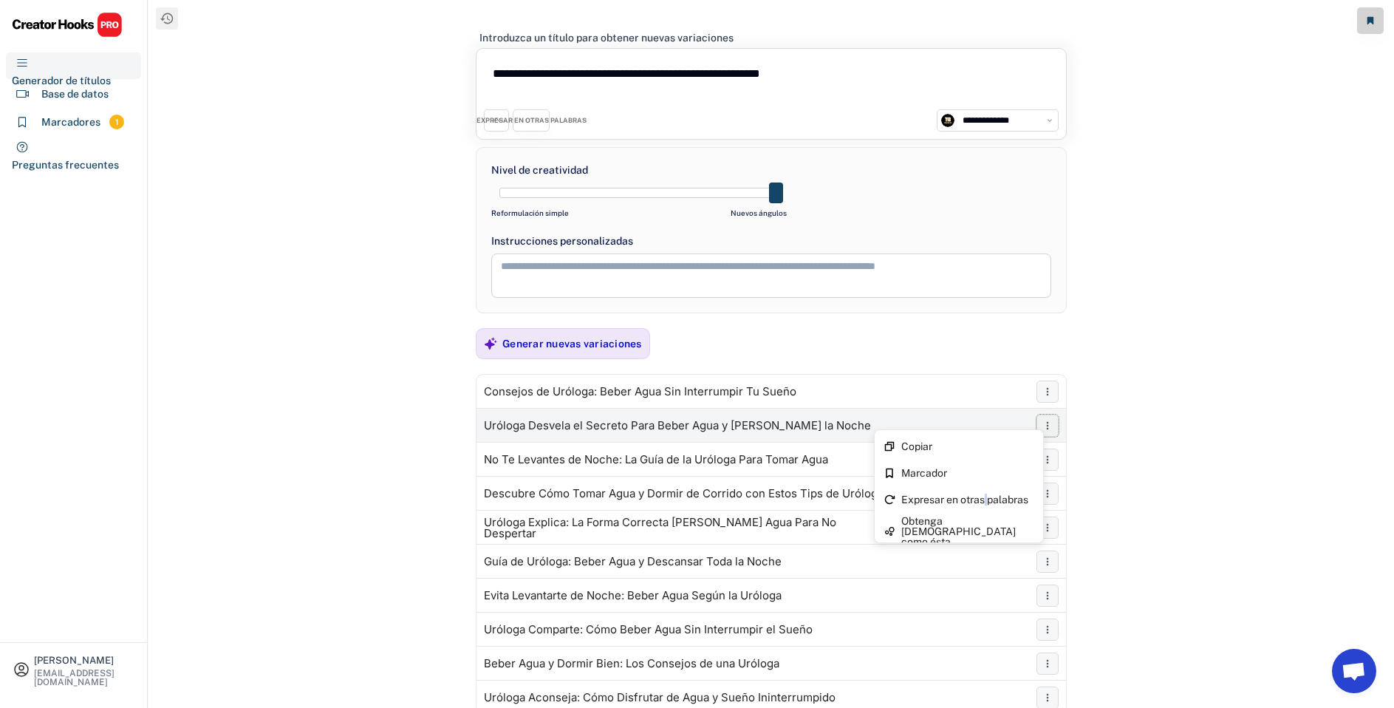
click at [1050, 425] on icon at bounding box center [1048, 426] width 12 height 12
click at [957, 534] on div "Obtenga [DEMOGRAPHIC_DATA] como ésta" at bounding box center [967, 531] width 133 height 31
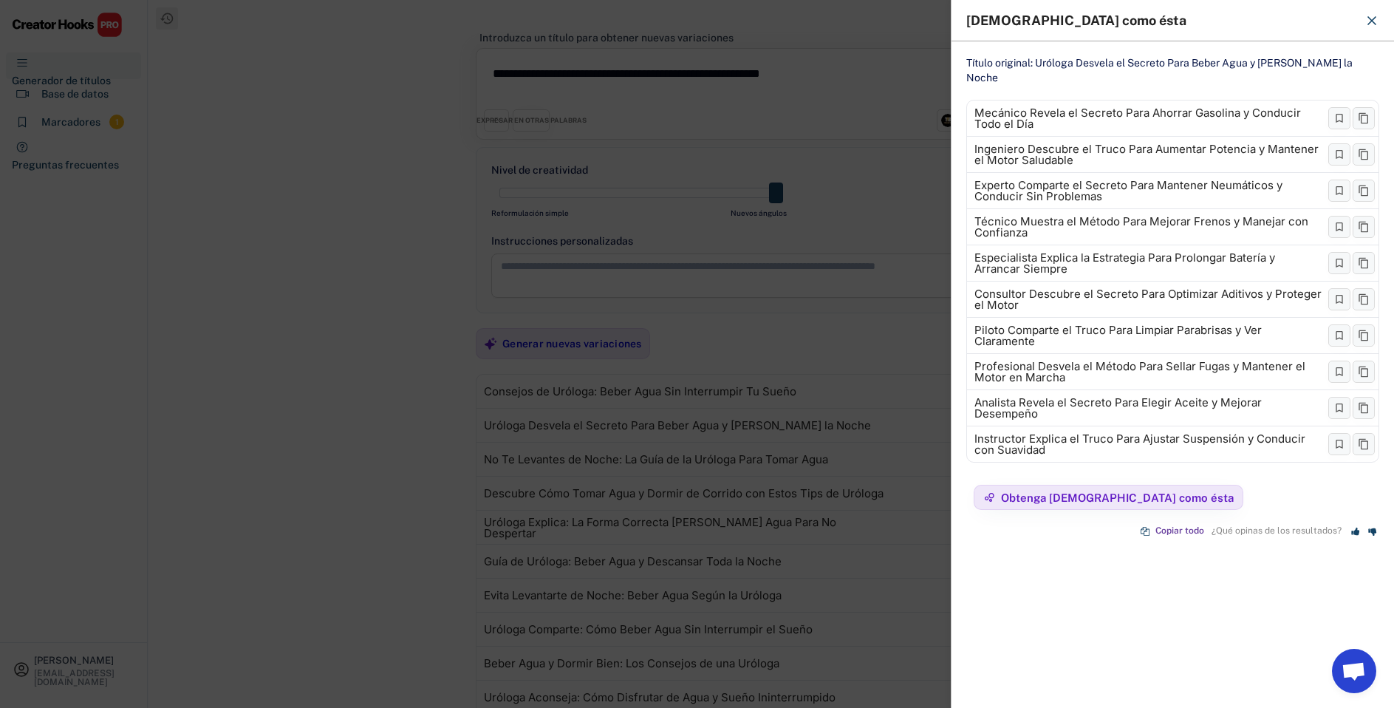
drag, startPoint x: 965, startPoint y: 486, endPoint x: 988, endPoint y: 538, distance: 56.6
click at [988, 538] on div "Título original: Uróloga Desvela el Secreto Para Beber Agua y Dormir Toda la No…" at bounding box center [1173, 347] width 443 height 613
click at [1363, 113] on use at bounding box center [1364, 118] width 10 height 11
click at [890, 145] on div at bounding box center [697, 354] width 1394 height 708
